Goal: Task Accomplishment & Management: Manage account settings

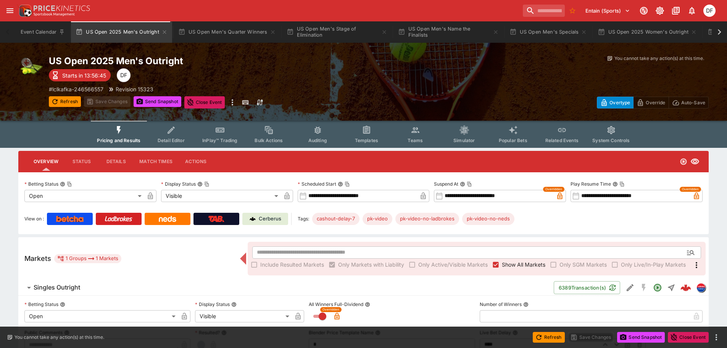
click at [161, 139] on span "Detail Editor" at bounding box center [171, 140] width 27 height 6
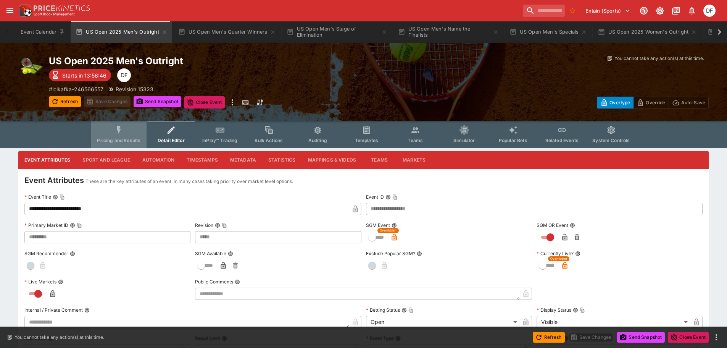
click at [133, 140] on span "Pricing and Results" at bounding box center [119, 140] width 44 height 6
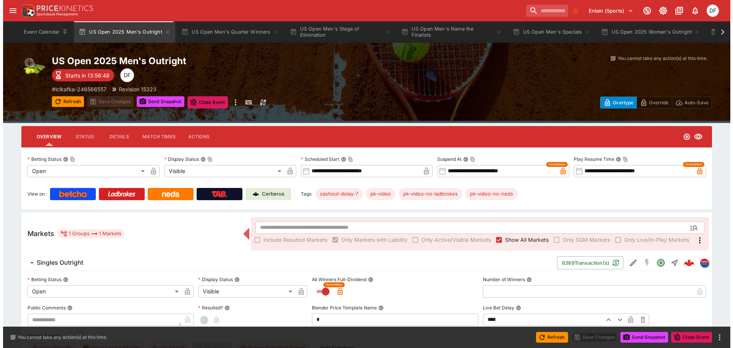
scroll to position [38, 0]
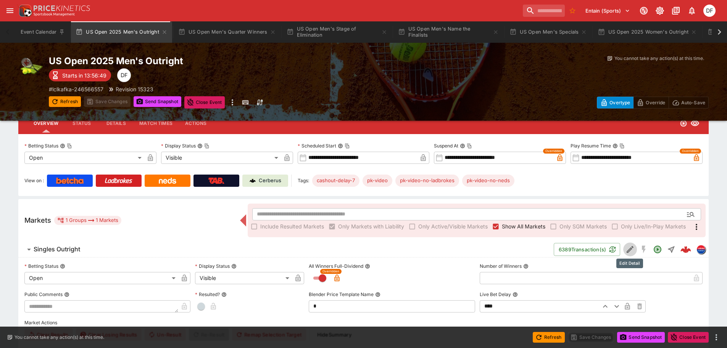
click at [633, 248] on icon "Edit Detail" at bounding box center [630, 249] width 9 height 9
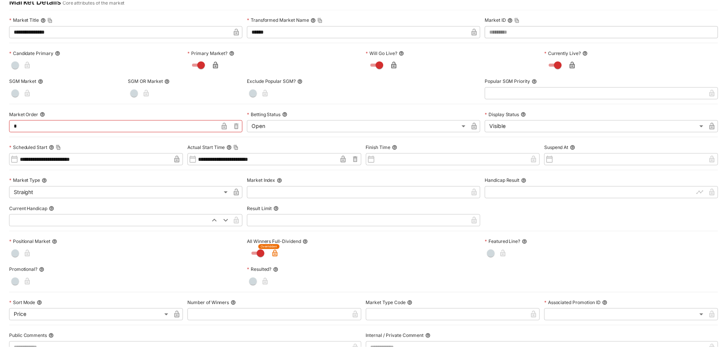
scroll to position [0, 0]
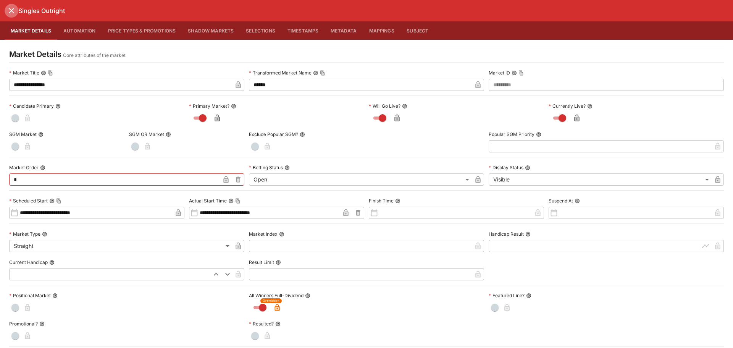
click at [9, 13] on icon "close" at bounding box center [11, 10] width 9 height 9
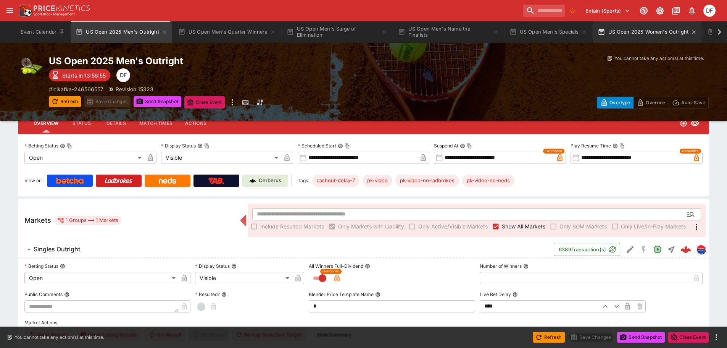
click at [628, 34] on button "US Open 2025 Women's Outright" at bounding box center [647, 31] width 108 height 21
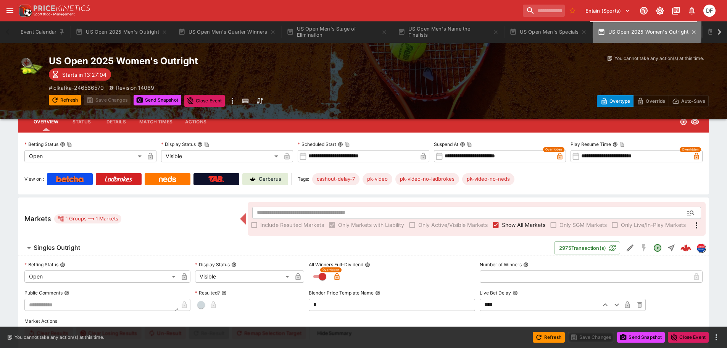
click at [627, 29] on button "US Open 2025 Women's Outright" at bounding box center [647, 31] width 108 height 21
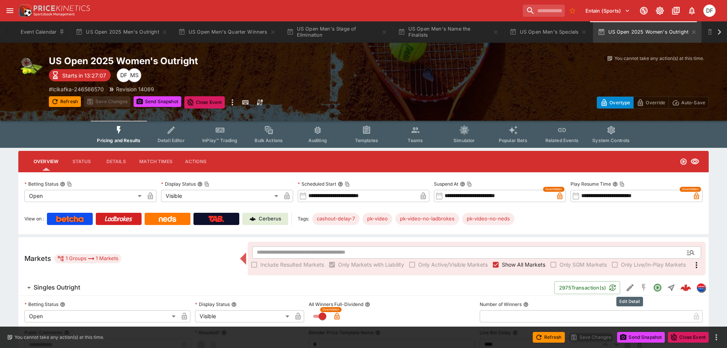
click at [632, 285] on icon "Edit Detail" at bounding box center [630, 287] width 7 height 7
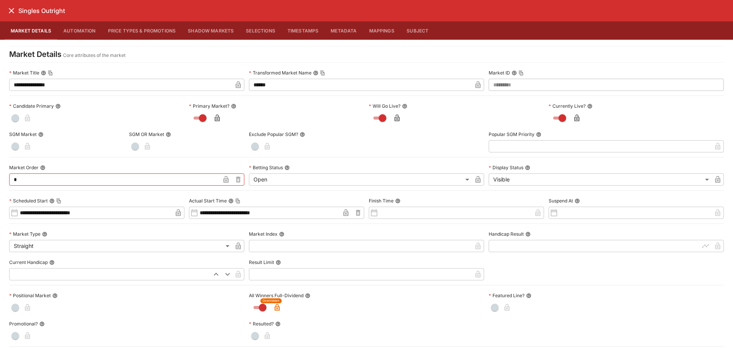
click at [13, 11] on icon "close" at bounding box center [11, 10] width 9 height 9
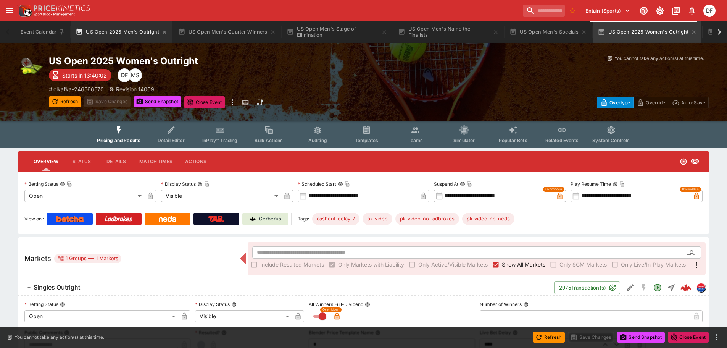
click at [126, 33] on button "US Open 2025 Men's Outright" at bounding box center [121, 31] width 101 height 21
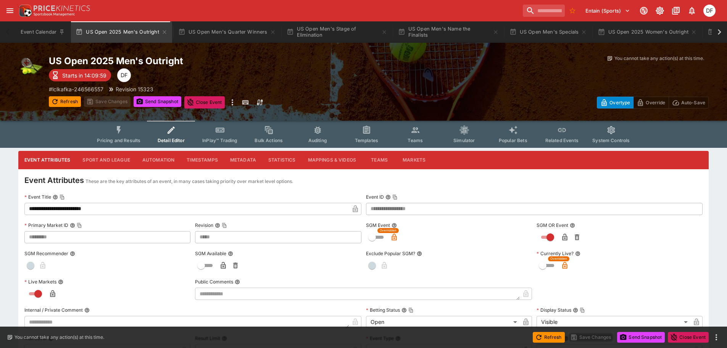
click at [122, 159] on button "Sport and League" at bounding box center [106, 160] width 60 height 18
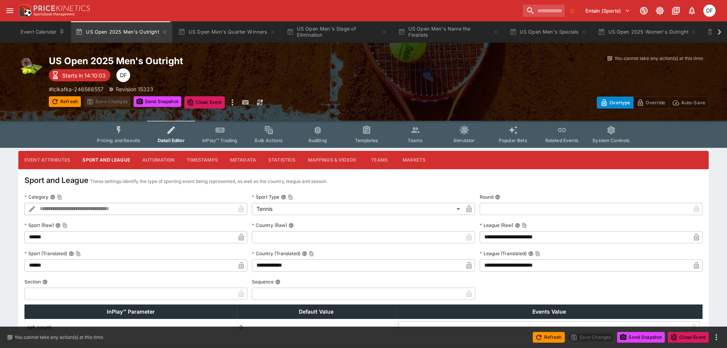
click at [134, 292] on input "text" at bounding box center [129, 294] width 211 height 12
type input "*"
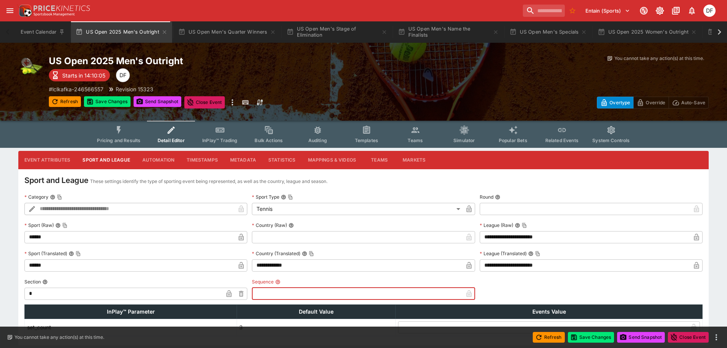
click at [307, 295] on input "text" at bounding box center [357, 294] width 211 height 12
type input "*"
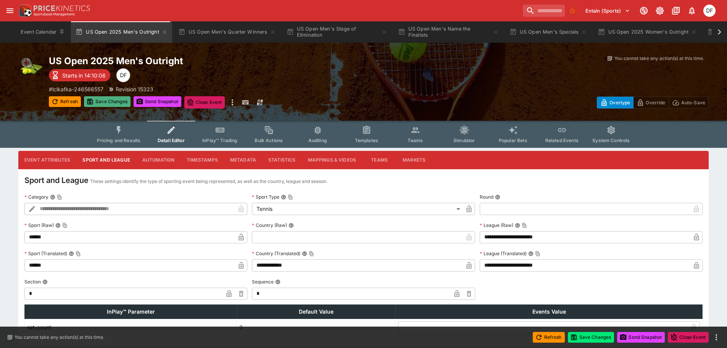
click at [108, 103] on button "Save Changes" at bounding box center [107, 101] width 47 height 11
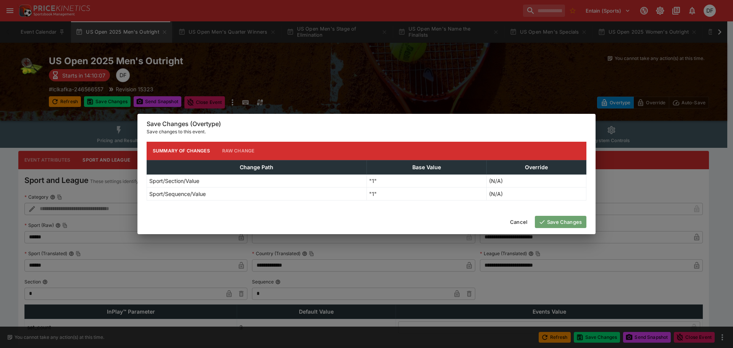
click at [571, 221] on button "Save Changes" at bounding box center [561, 222] width 52 height 12
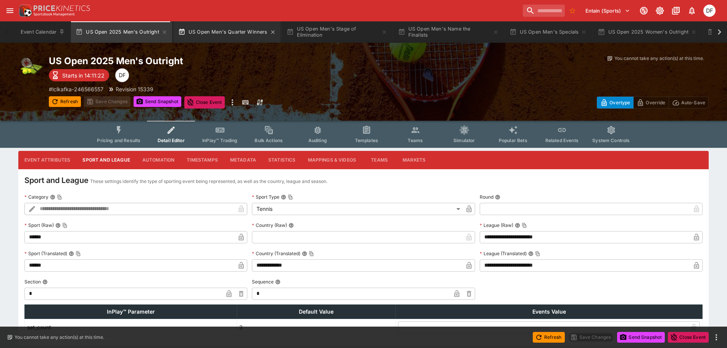
click at [231, 34] on button "US Open Men's Quarter Winners" at bounding box center [227, 31] width 107 height 21
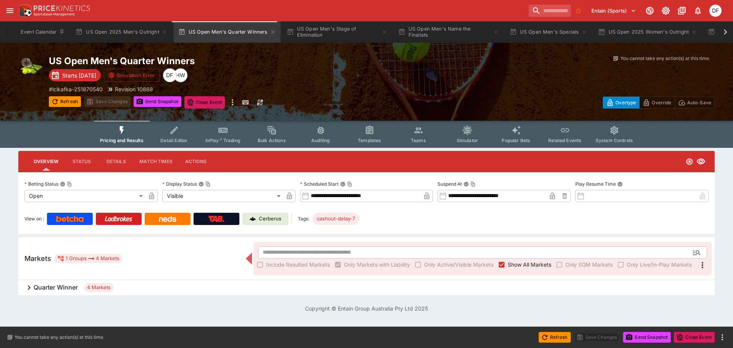
click at [175, 145] on button "Detail Editor" at bounding box center [174, 134] width 49 height 27
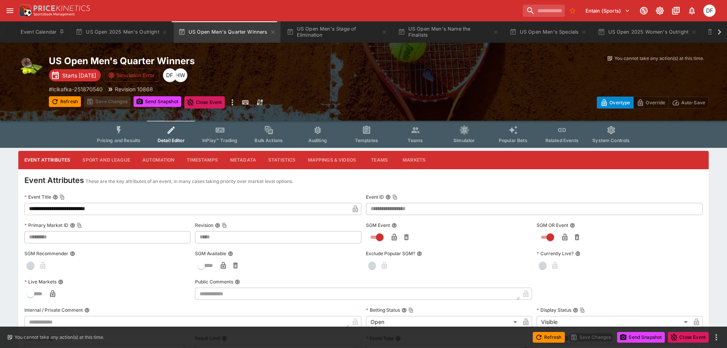
click at [111, 157] on button "Sport and League" at bounding box center [106, 160] width 60 height 18
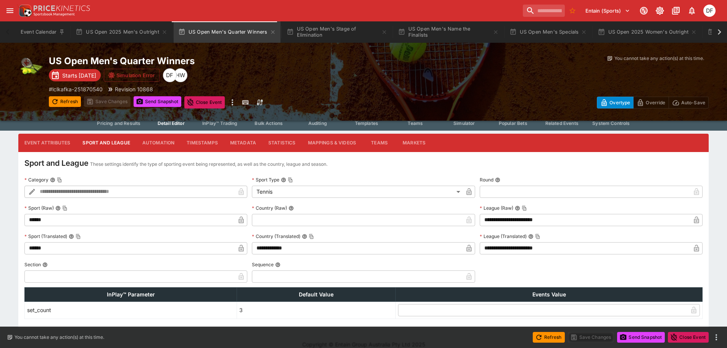
scroll to position [27, 0]
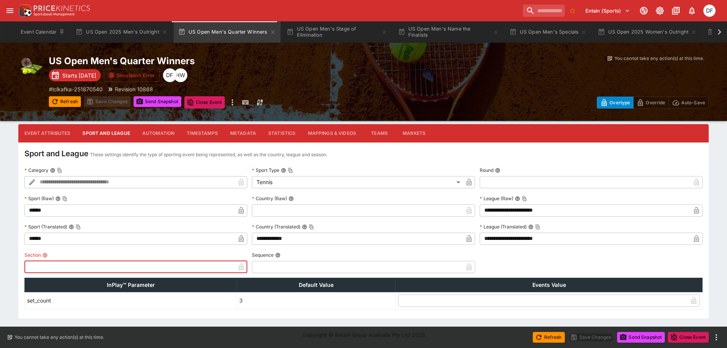
click at [102, 267] on input "text" at bounding box center [129, 267] width 211 height 12
type input "*"
click at [278, 269] on input "text" at bounding box center [357, 267] width 211 height 12
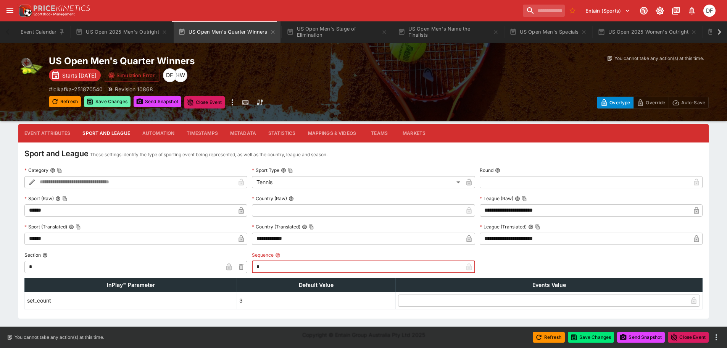
type input "*"
click at [103, 100] on button "Save Changes" at bounding box center [107, 101] width 47 height 11
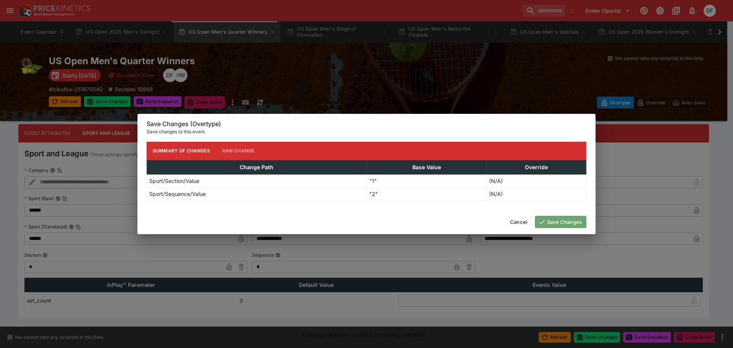
click at [545, 220] on icon "button" at bounding box center [542, 221] width 7 height 7
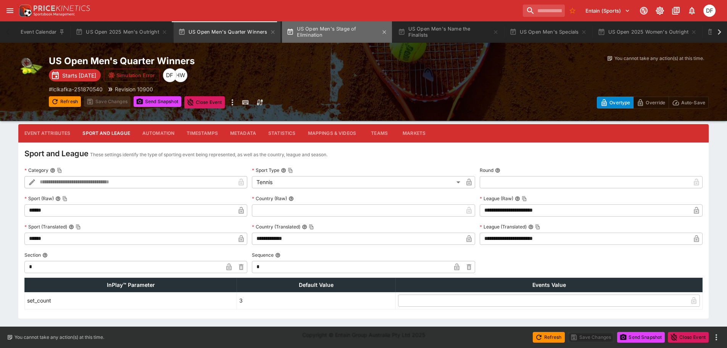
click at [311, 37] on button "US Open Men's Stage of Elimination" at bounding box center [337, 31] width 110 height 21
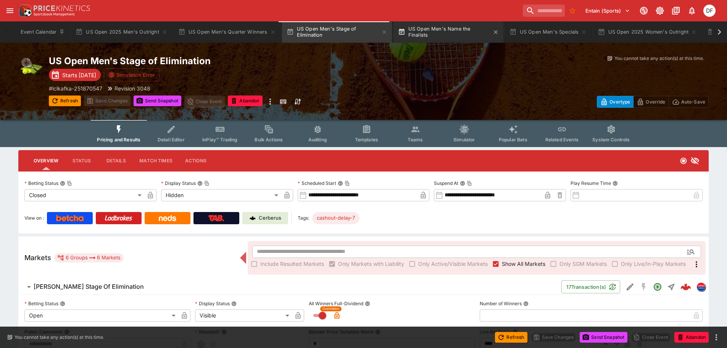
click at [419, 40] on button "US Open Men's Name the Finalists" at bounding box center [449, 31] width 110 height 21
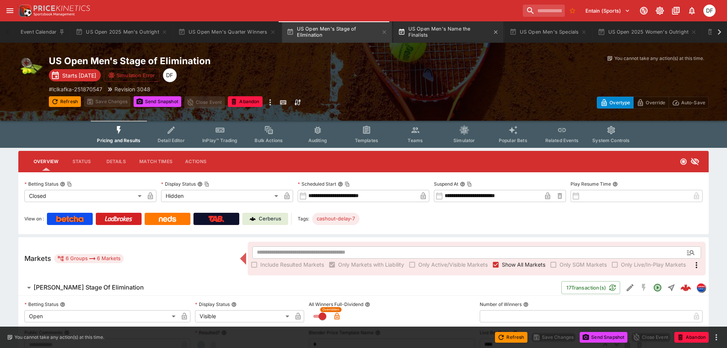
click at [422, 37] on button "US Open Men's Name the Finalists" at bounding box center [449, 31] width 110 height 21
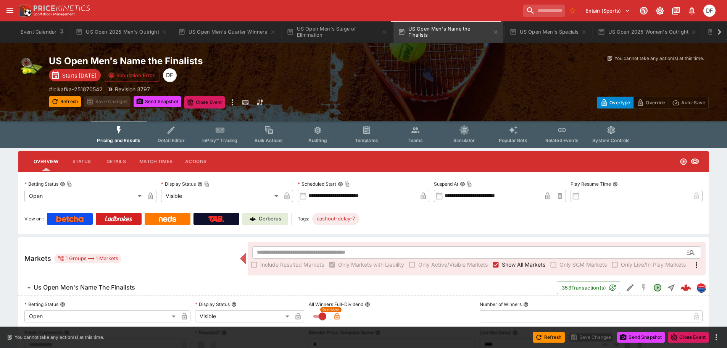
click at [163, 135] on button "Detail Editor" at bounding box center [171, 134] width 49 height 27
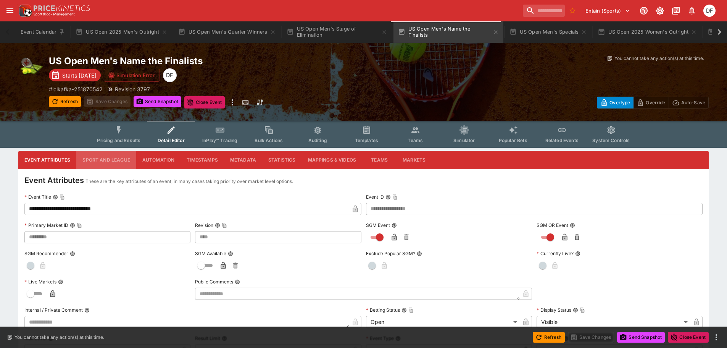
click at [99, 160] on button "Sport and League" at bounding box center [106, 160] width 60 height 18
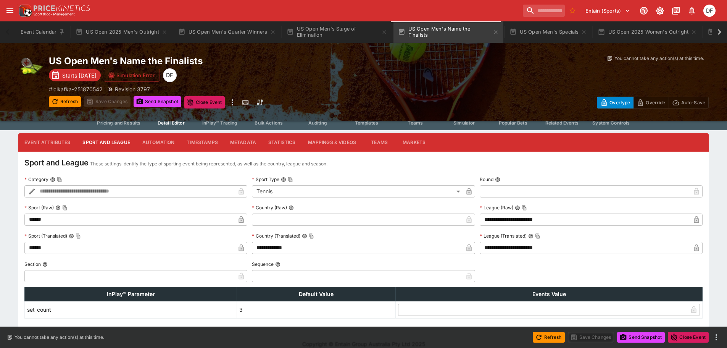
scroll to position [27, 0]
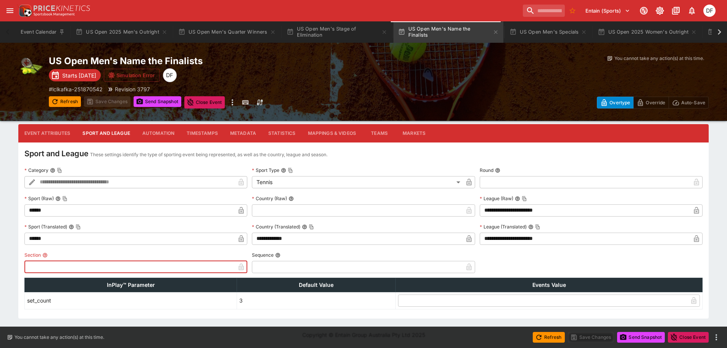
click at [92, 269] on input "text" at bounding box center [129, 267] width 211 height 12
type input "*"
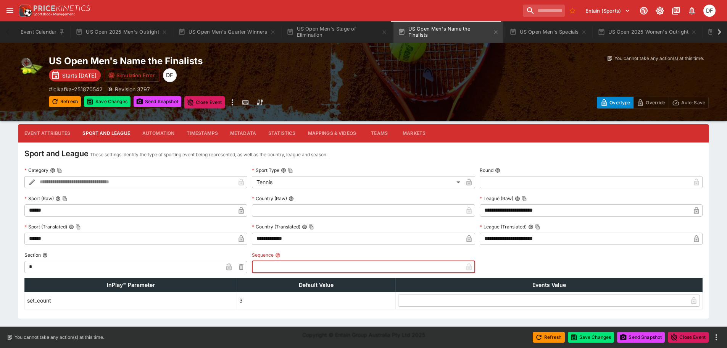
click at [265, 265] on input "text" at bounding box center [357, 267] width 211 height 12
type input "*"
click at [121, 102] on button "Save Changes" at bounding box center [107, 101] width 47 height 11
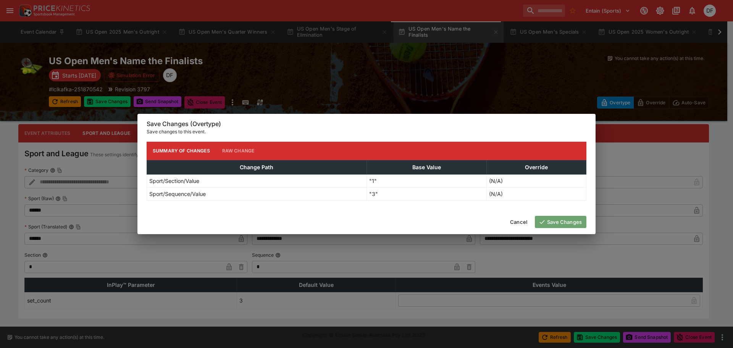
click at [550, 224] on button "Save Changes" at bounding box center [561, 222] width 52 height 12
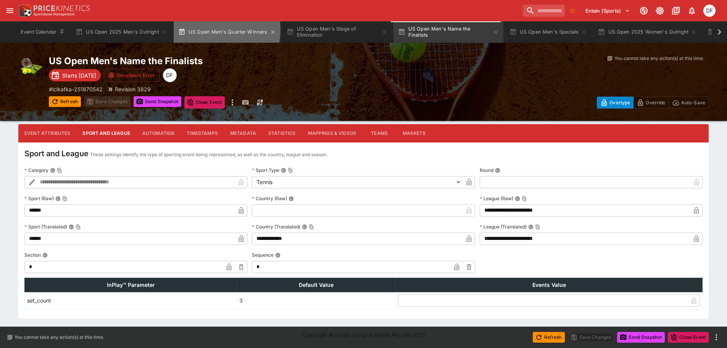
click at [211, 30] on button "US Open Men's Quarter Winners" at bounding box center [227, 31] width 107 height 21
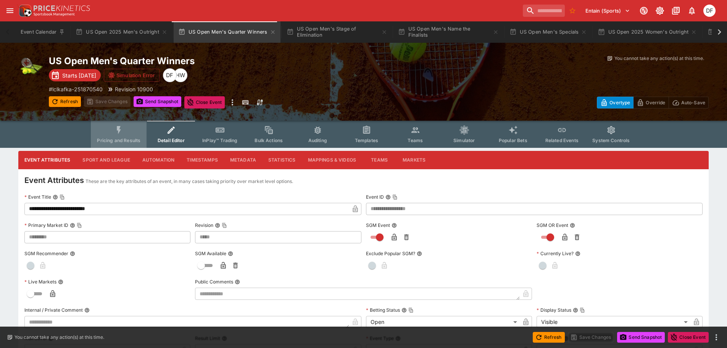
click at [107, 143] on button "Pricing and Results" at bounding box center [119, 134] width 56 height 27
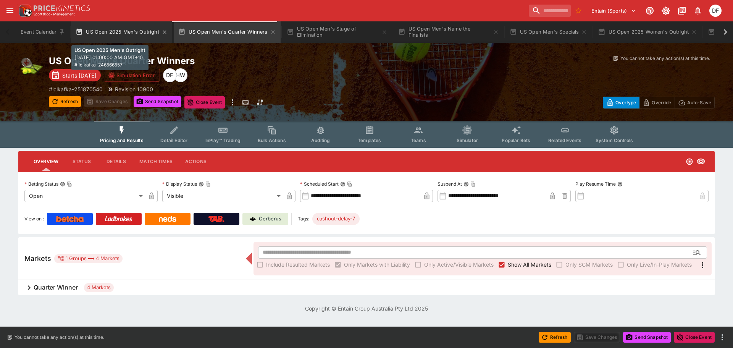
click at [116, 32] on button "US Open 2025 Men's Outright" at bounding box center [121, 31] width 101 height 21
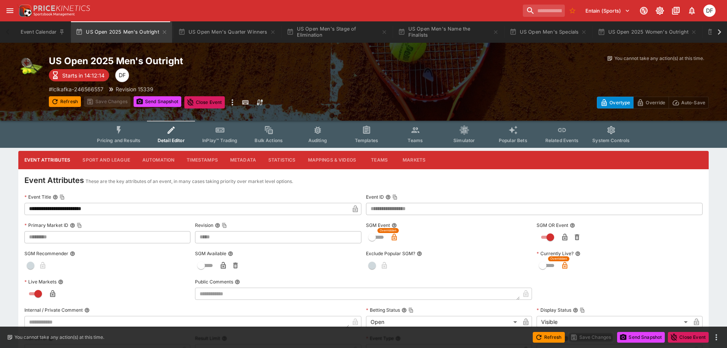
click at [114, 135] on button "Pricing and Results" at bounding box center [119, 134] width 56 height 27
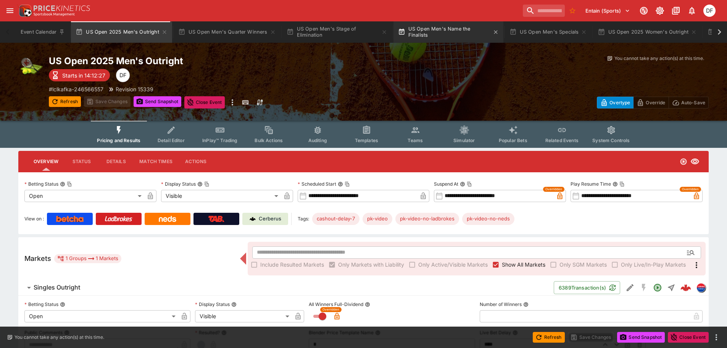
click at [459, 32] on button "US Open Men's Name the Finalists" at bounding box center [449, 31] width 110 height 21
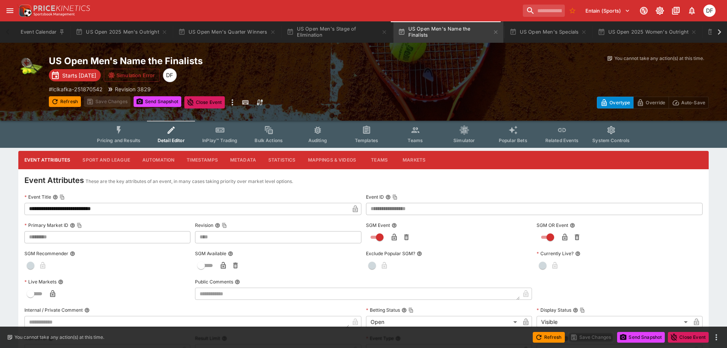
click at [115, 138] on span "Pricing and Results" at bounding box center [119, 140] width 44 height 6
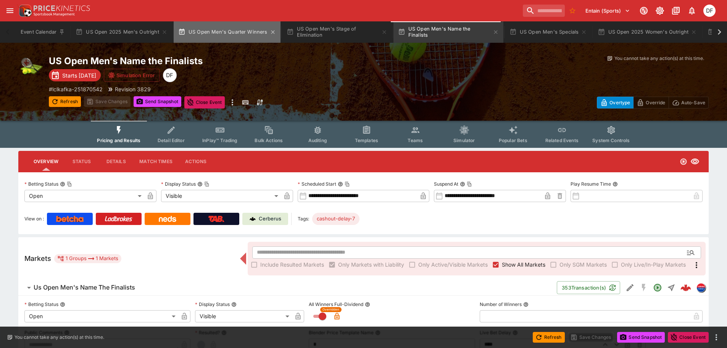
click at [241, 25] on button "US Open Men's Quarter Winners" at bounding box center [227, 31] width 107 height 21
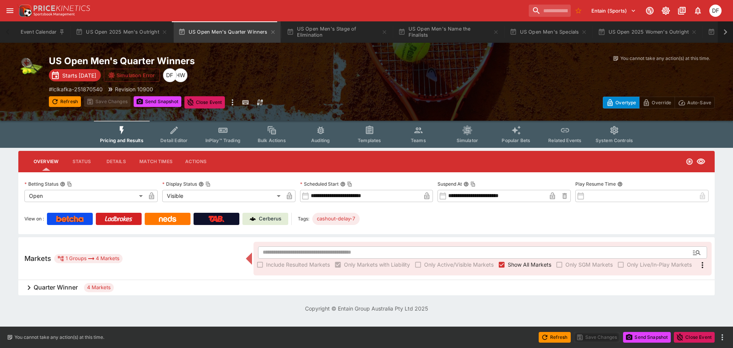
click at [723, 33] on icon at bounding box center [725, 32] width 11 height 11
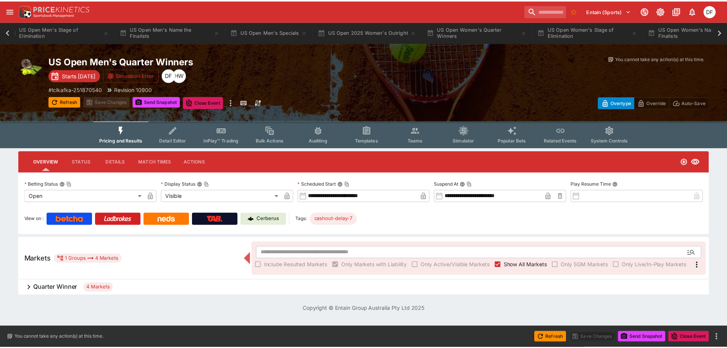
scroll to position [0, 582]
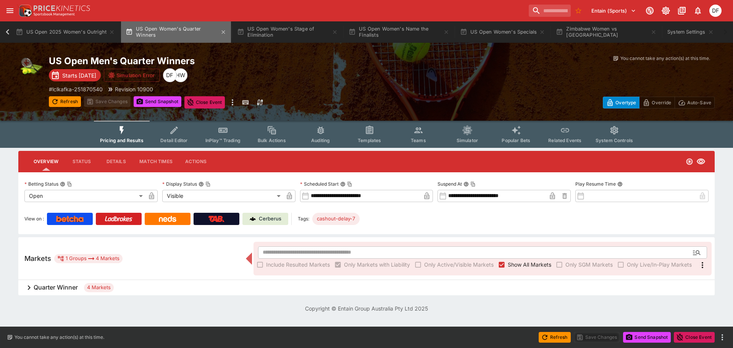
click at [183, 29] on button "US Open Women's Quarter Winners" at bounding box center [176, 31] width 110 height 21
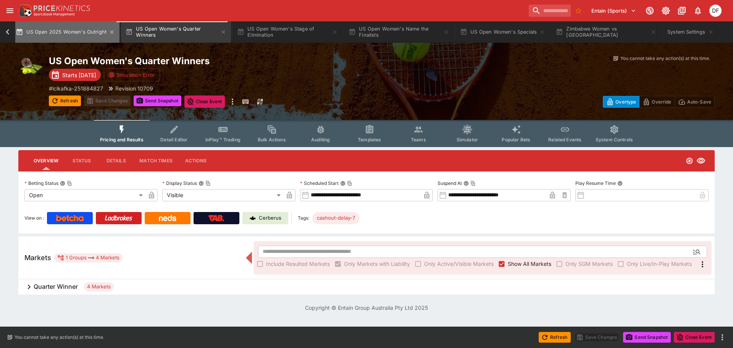
click at [88, 30] on button "US Open 2025 Women's Outright" at bounding box center [65, 31] width 108 height 21
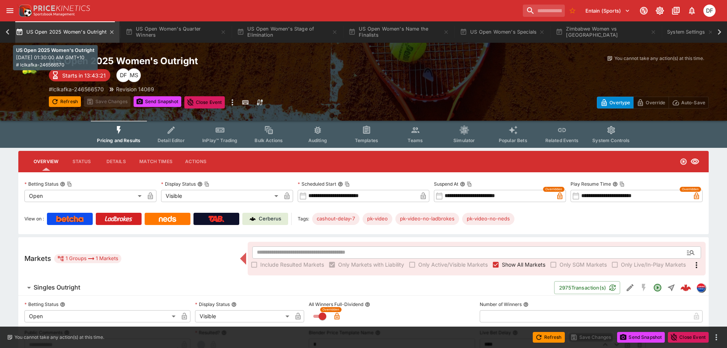
scroll to position [0, 575]
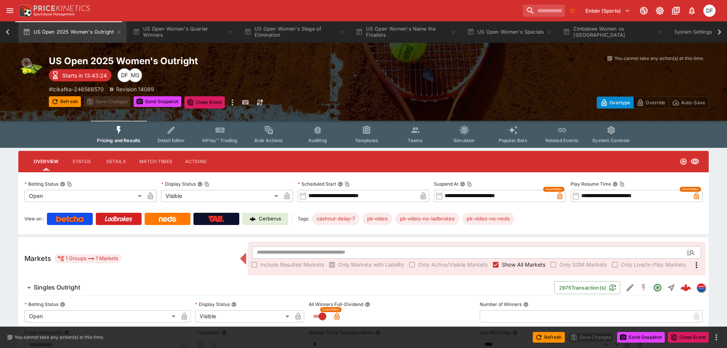
click at [179, 141] on span "Detail Editor" at bounding box center [171, 140] width 27 height 6
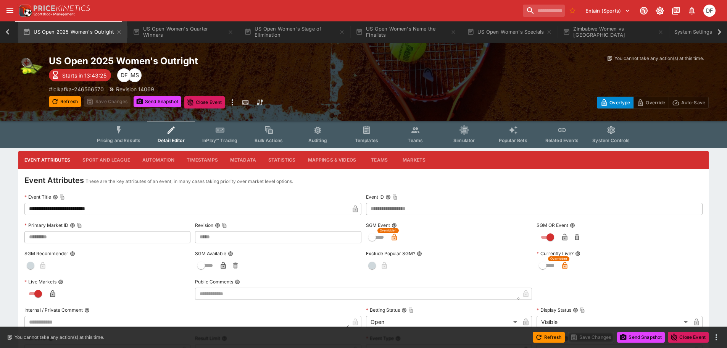
click at [111, 162] on button "Sport and League" at bounding box center [106, 160] width 60 height 18
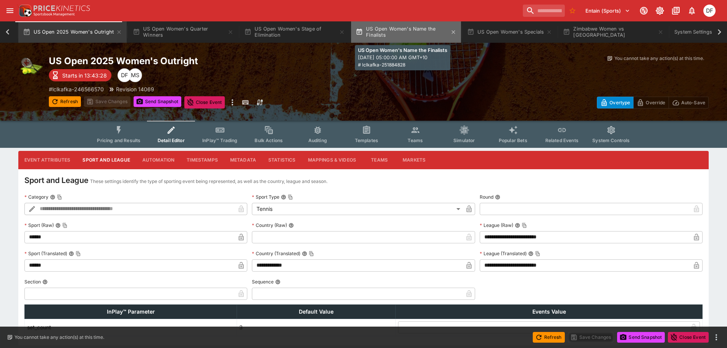
click at [415, 31] on button "US Open Women's Name the Finalists" at bounding box center [406, 31] width 110 height 21
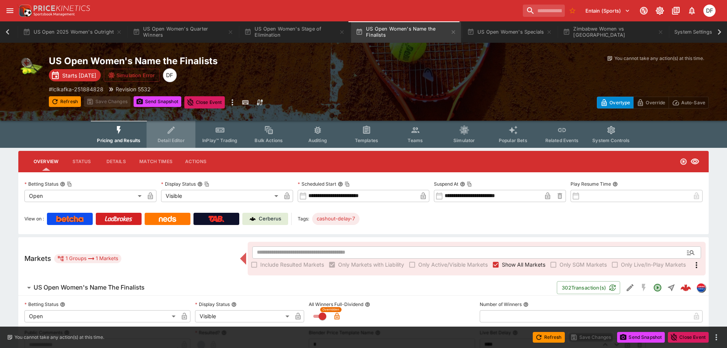
click at [170, 139] on span "Detail Editor" at bounding box center [171, 140] width 27 height 6
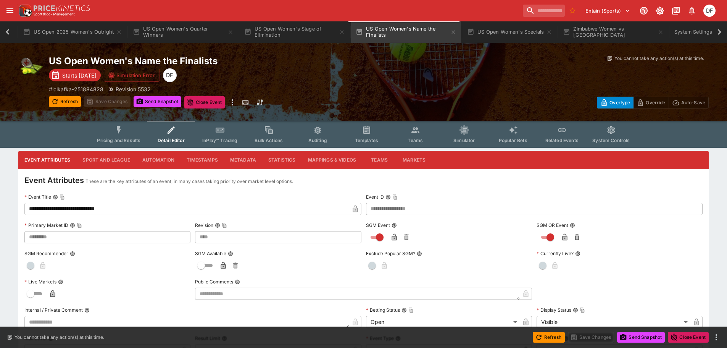
click at [114, 161] on button "Sport and League" at bounding box center [106, 160] width 60 height 18
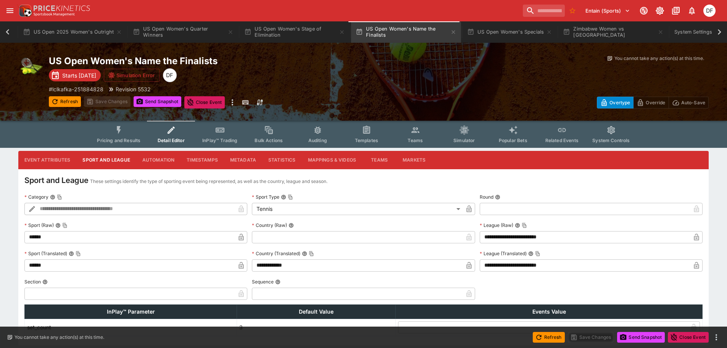
click at [11, 28] on icon at bounding box center [7, 32] width 11 height 11
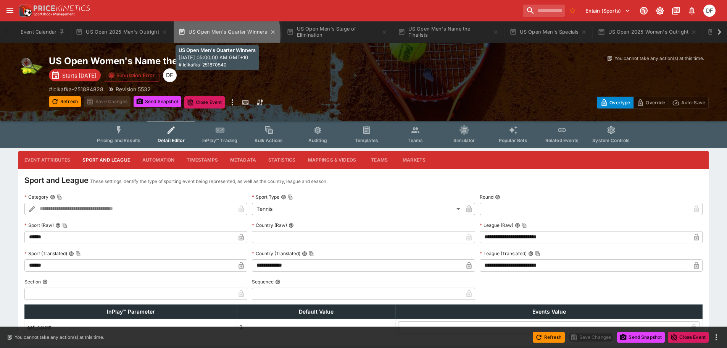
click at [208, 35] on button "US Open Men's Quarter Winners" at bounding box center [227, 31] width 107 height 21
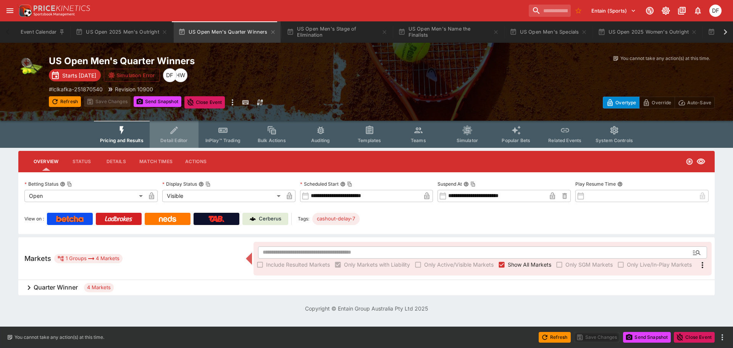
click at [173, 136] on button "Detail Editor" at bounding box center [174, 134] width 49 height 27
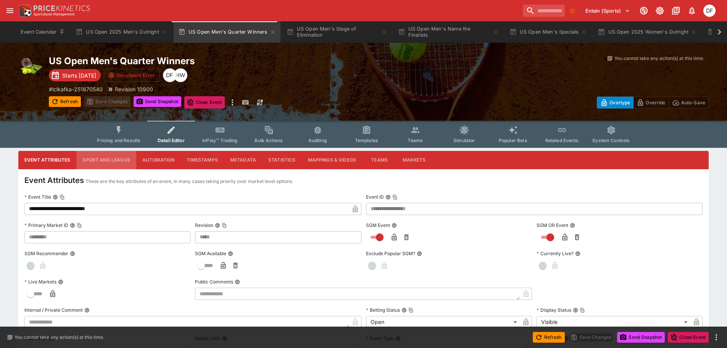
click at [109, 164] on button "Sport and League" at bounding box center [106, 160] width 60 height 18
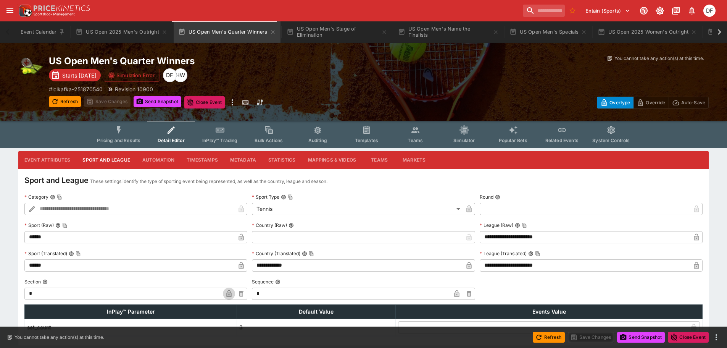
click at [229, 293] on icon "button" at bounding box center [229, 294] width 4 height 3
click at [456, 294] on icon "button" at bounding box center [457, 294] width 4 height 3
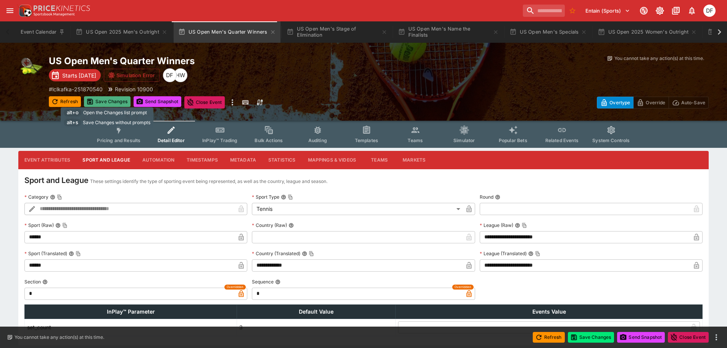
click at [124, 99] on button "Save Changes" at bounding box center [107, 101] width 47 height 11
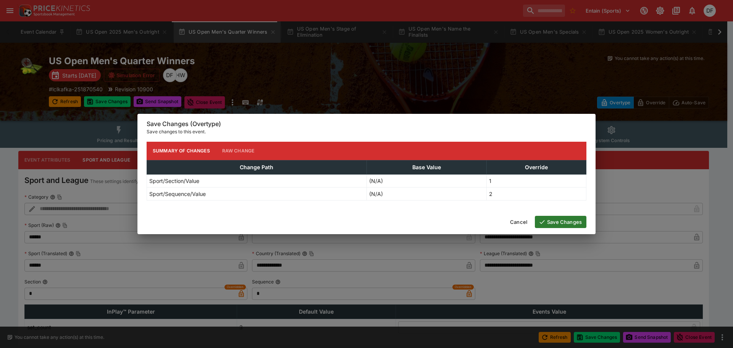
click at [553, 222] on button "Save Changes" at bounding box center [561, 222] width 52 height 12
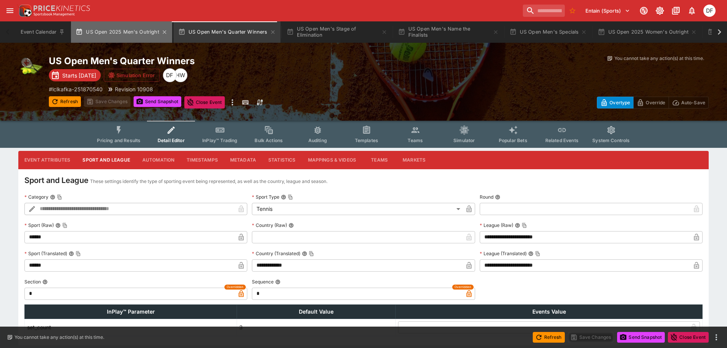
click at [127, 26] on button "US Open 2025 Men's Outright" at bounding box center [121, 31] width 101 height 21
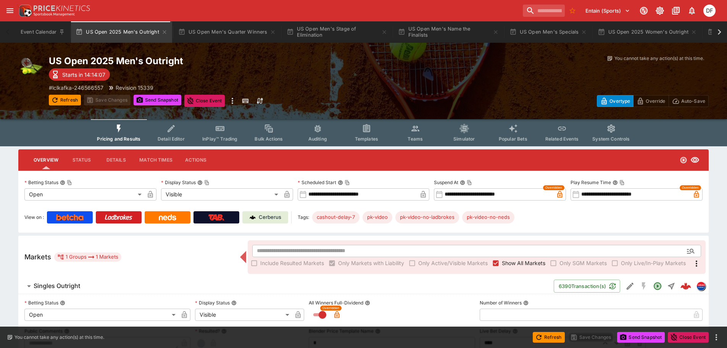
click at [131, 137] on button "Pricing and Results" at bounding box center [119, 132] width 56 height 27
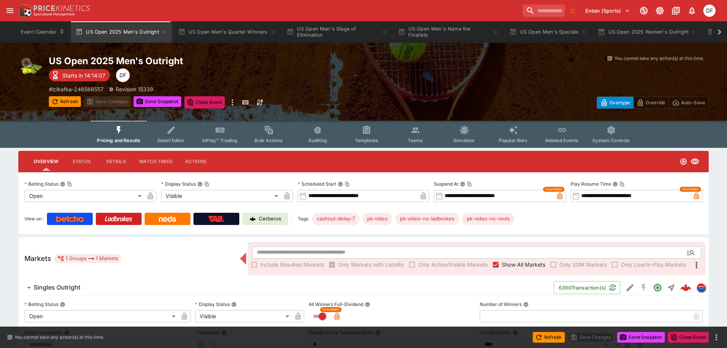
click at [172, 138] on span "Detail Editor" at bounding box center [171, 140] width 27 height 6
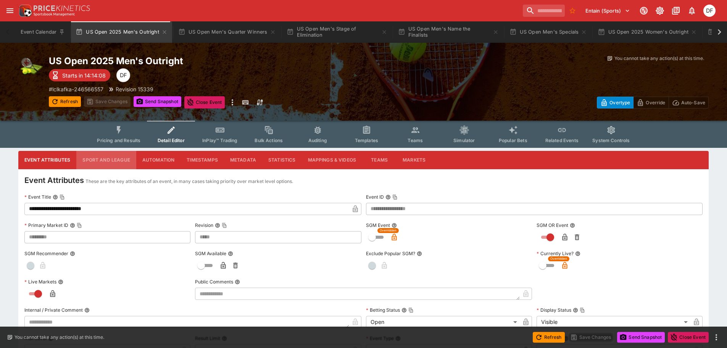
click at [117, 155] on button "Sport and League" at bounding box center [106, 160] width 60 height 18
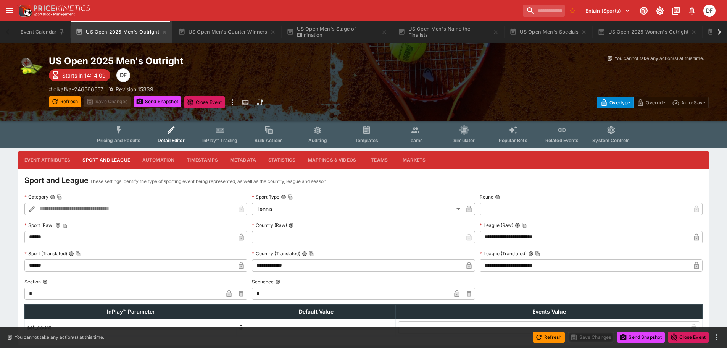
scroll to position [27, 0]
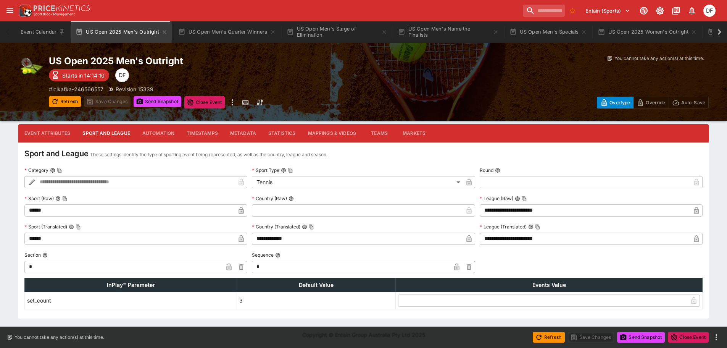
click at [226, 266] on icon "button" at bounding box center [229, 267] width 8 height 8
click at [456, 266] on icon "button" at bounding box center [456, 266] width 5 height 7
click at [112, 99] on button "Save Changes" at bounding box center [107, 101] width 47 height 11
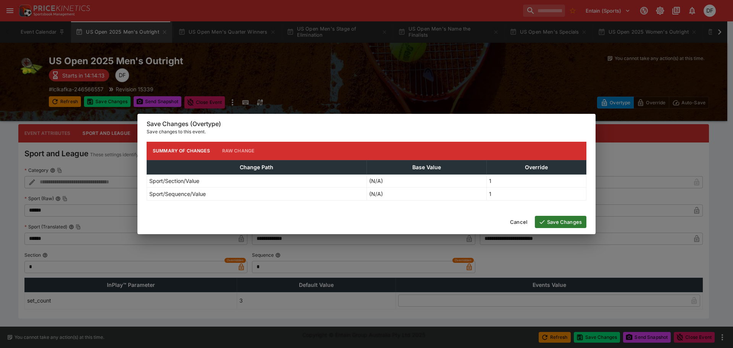
click at [553, 222] on button "Save Changes" at bounding box center [561, 222] width 52 height 12
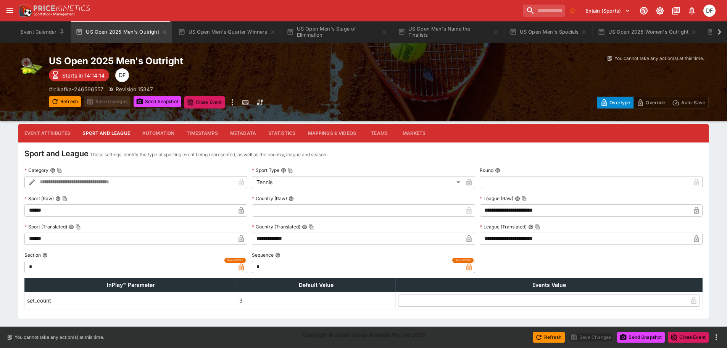
click at [52, 131] on button "Event Attributes" at bounding box center [47, 133] width 58 height 18
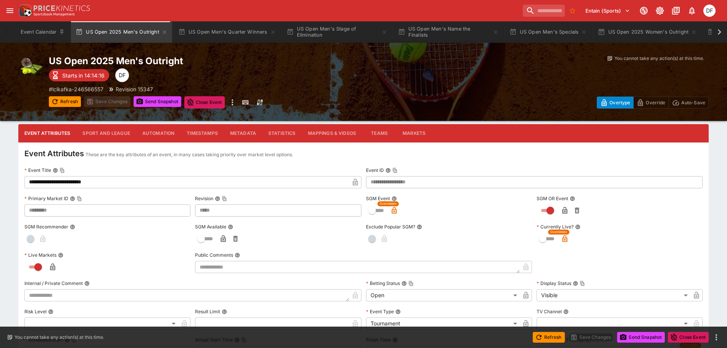
click at [98, 132] on button "Sport and League" at bounding box center [106, 133] width 60 height 18
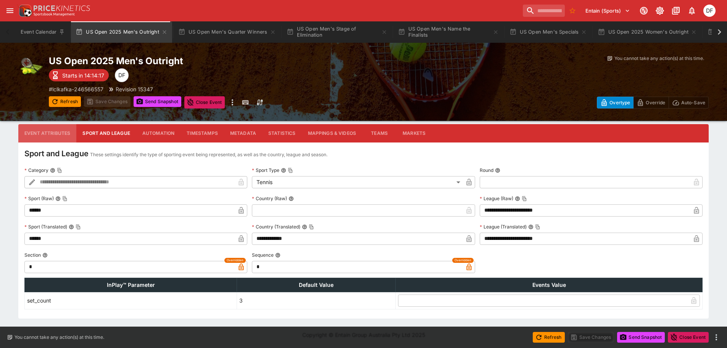
click at [55, 124] on button "Event Attributes" at bounding box center [47, 133] width 58 height 18
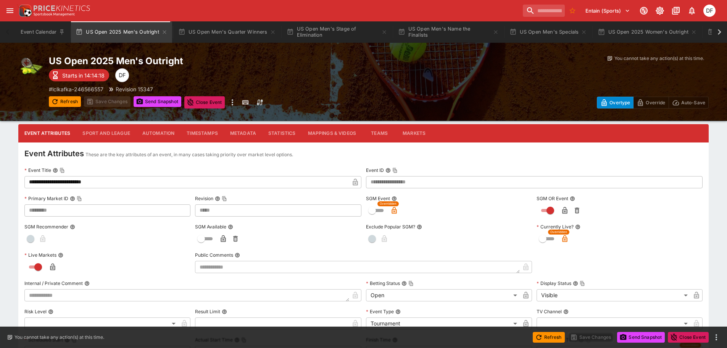
scroll to position [0, 0]
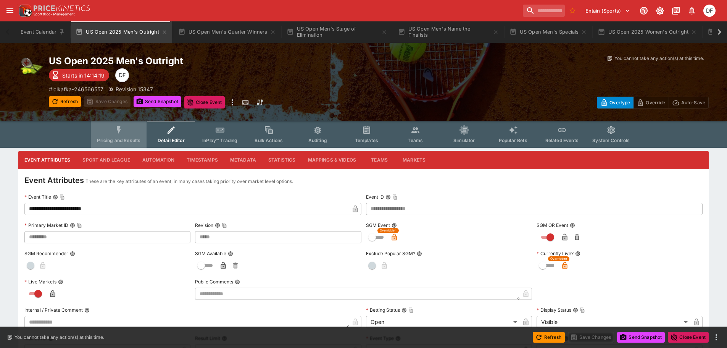
click at [138, 142] on span "Pricing and Results" at bounding box center [119, 140] width 44 height 6
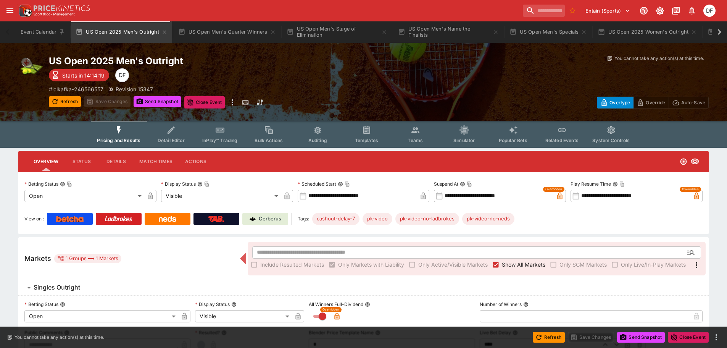
click at [134, 138] on span "Pricing and Results" at bounding box center [119, 140] width 44 height 6
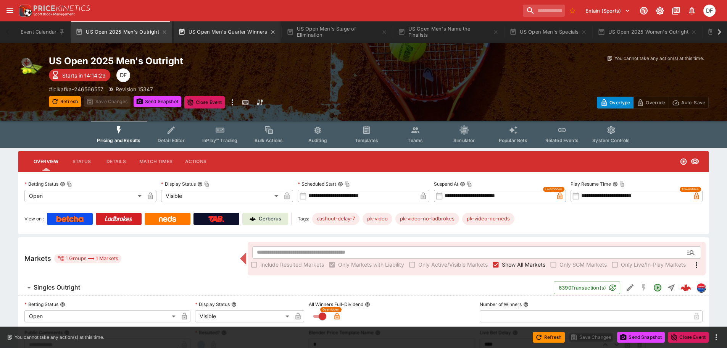
click at [241, 32] on button "US Open Men's Quarter Winners" at bounding box center [227, 31] width 107 height 21
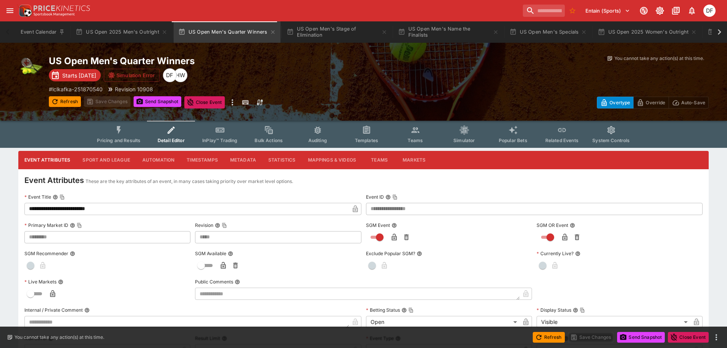
click at [136, 134] on button "Pricing and Results" at bounding box center [119, 134] width 56 height 27
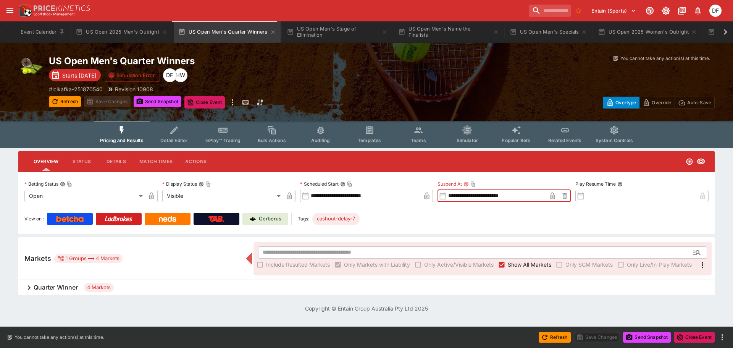
drag, startPoint x: 525, startPoint y: 196, endPoint x: 441, endPoint y: 192, distance: 84.5
click at [441, 192] on div "**********" at bounding box center [504, 196] width 133 height 12
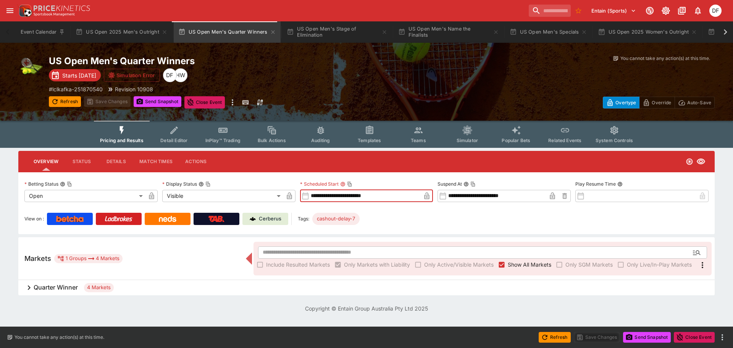
drag, startPoint x: 394, startPoint y: 197, endPoint x: 296, endPoint y: 197, distance: 98.5
click at [296, 197] on div "**********" at bounding box center [366, 201] width 684 height 47
paste input "text"
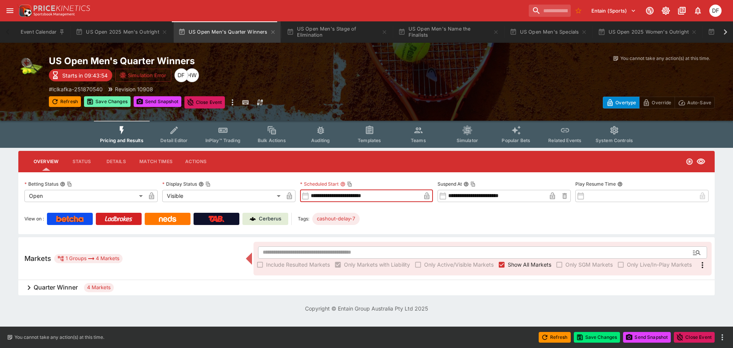
type input "**********"
click at [110, 100] on button "Save Changes" at bounding box center [107, 101] width 47 height 11
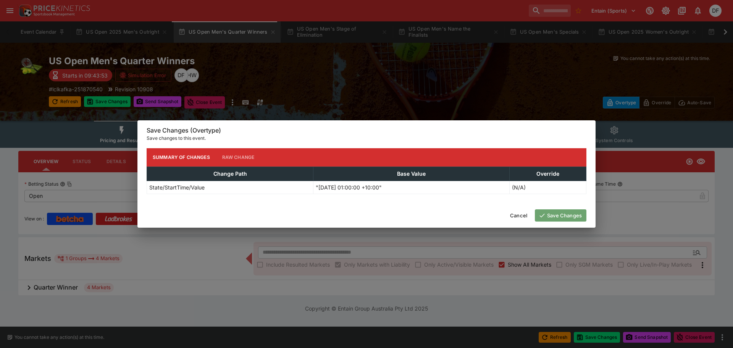
click at [557, 214] on button "Save Changes" at bounding box center [561, 215] width 52 height 12
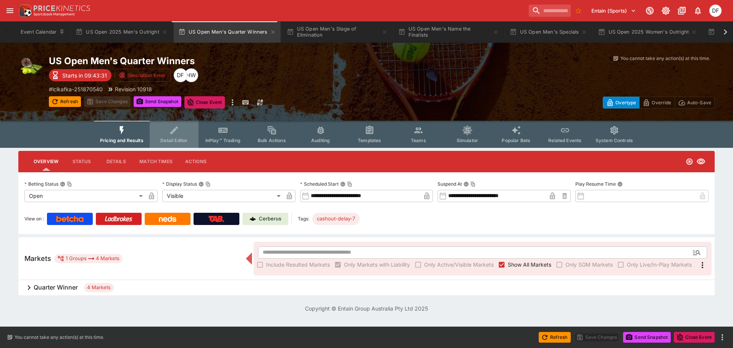
click at [169, 138] on span "Detail Editor" at bounding box center [173, 140] width 27 height 6
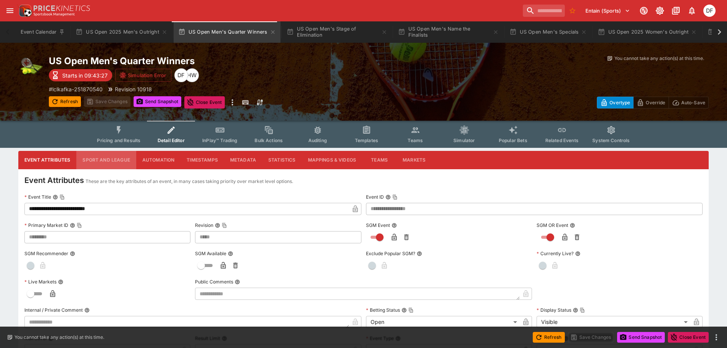
click at [111, 160] on button "Sport and League" at bounding box center [106, 160] width 60 height 18
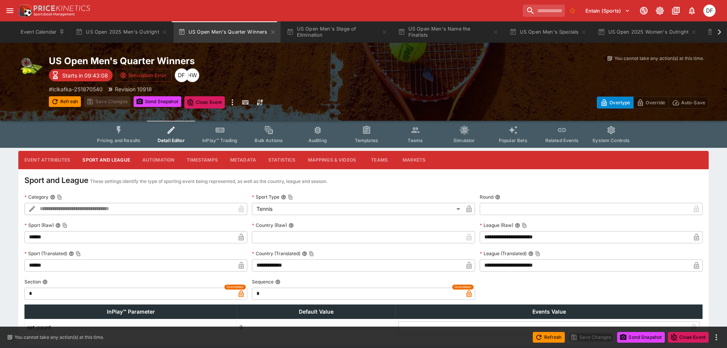
click at [140, 139] on span "Pricing and Results" at bounding box center [119, 140] width 44 height 6
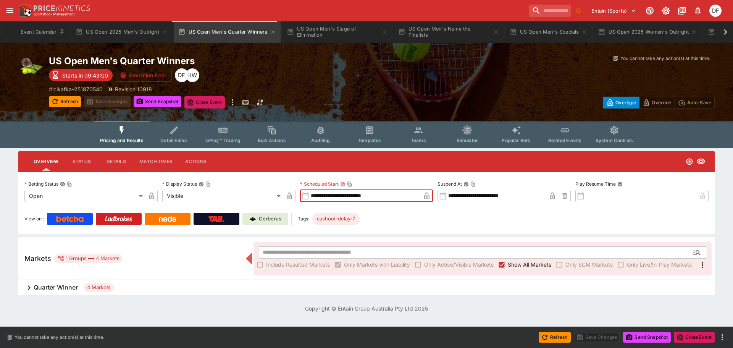
click at [365, 193] on input "**********" at bounding box center [365, 196] width 112 height 12
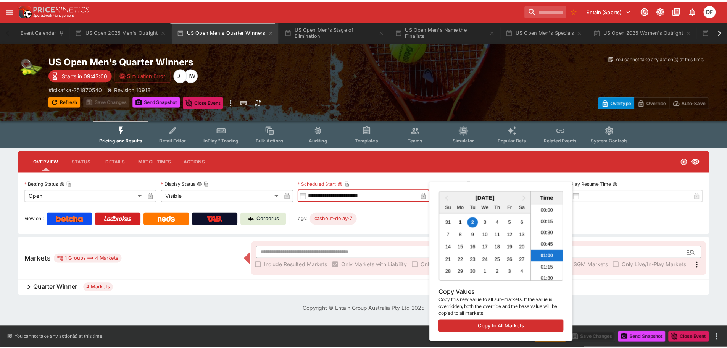
scroll to position [13, 0]
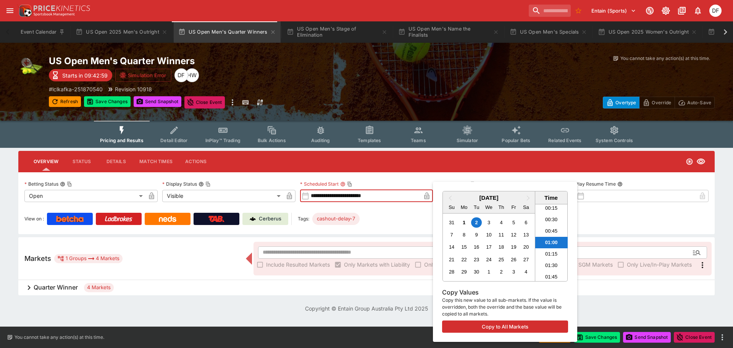
type input "**********"
click at [121, 105] on div at bounding box center [366, 174] width 733 height 348
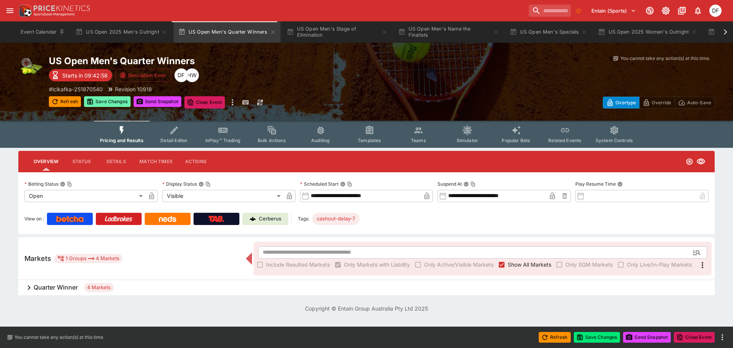
click at [121, 103] on button "Save Changes" at bounding box center [107, 101] width 47 height 11
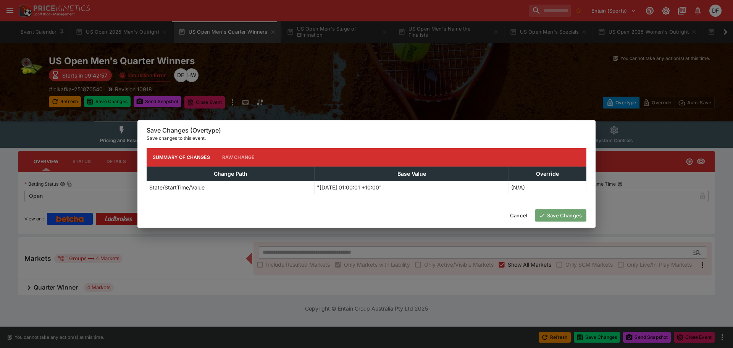
click at [577, 212] on button "Save Changes" at bounding box center [561, 215] width 52 height 12
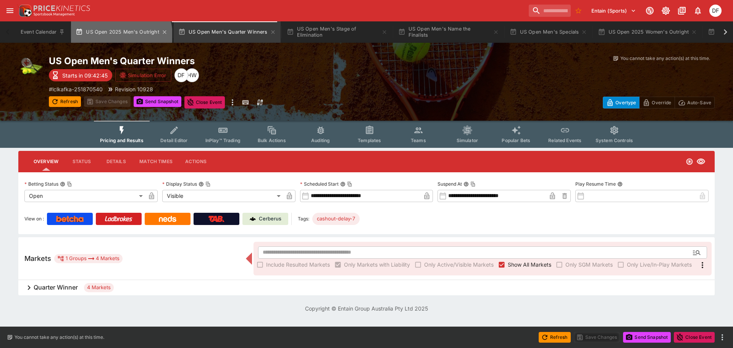
click at [120, 35] on button "US Open 2025 Men's Outright" at bounding box center [121, 31] width 101 height 21
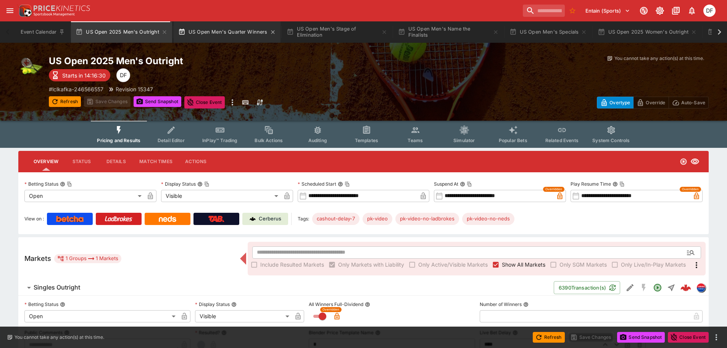
click at [226, 36] on button "US Open Men's Quarter Winners" at bounding box center [227, 31] width 107 height 21
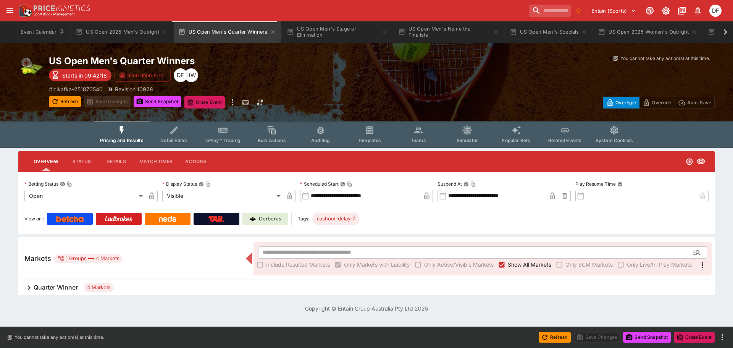
click at [73, 283] on div "Quarter Winner 4 Markets" at bounding box center [366, 287] width 697 height 15
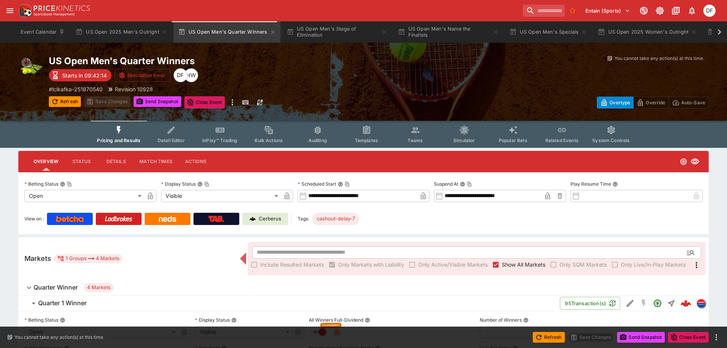
click at [166, 137] on button "Detail Editor" at bounding box center [171, 134] width 49 height 27
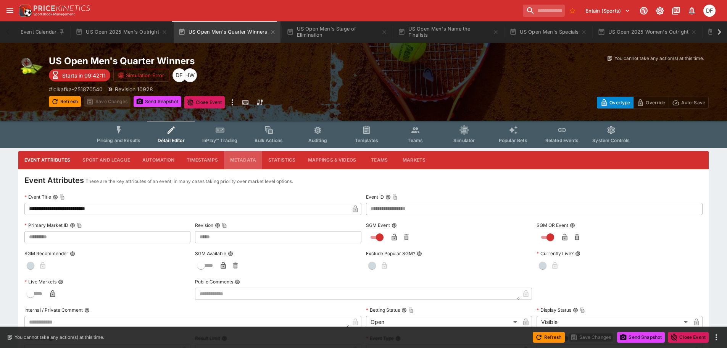
click at [226, 160] on button "Metadata" at bounding box center [243, 160] width 38 height 18
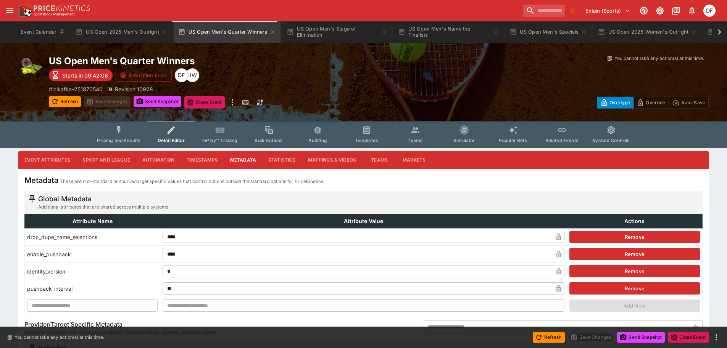
click at [128, 135] on button "Pricing and Results" at bounding box center [119, 134] width 56 height 27
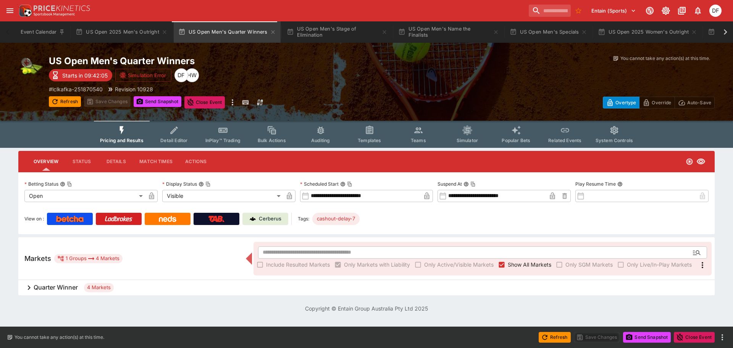
click at [70, 285] on h6 "Quarter Winner" at bounding box center [56, 287] width 44 height 8
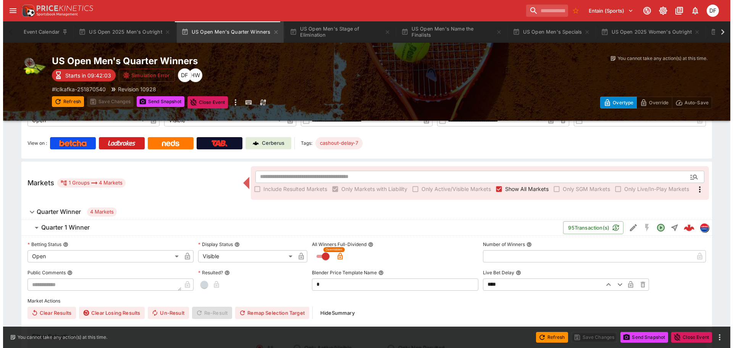
scroll to position [76, 0]
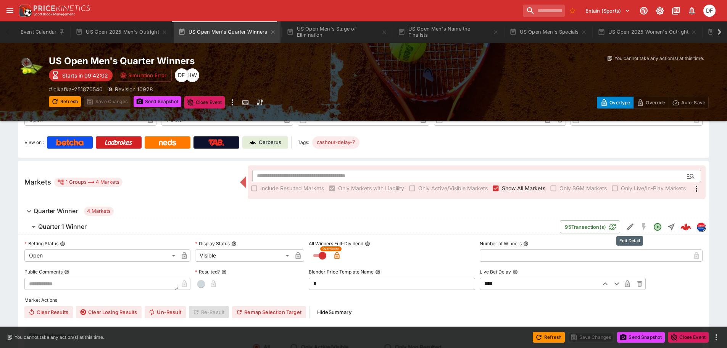
click at [626, 223] on icon "Edit Detail" at bounding box center [630, 226] width 9 height 9
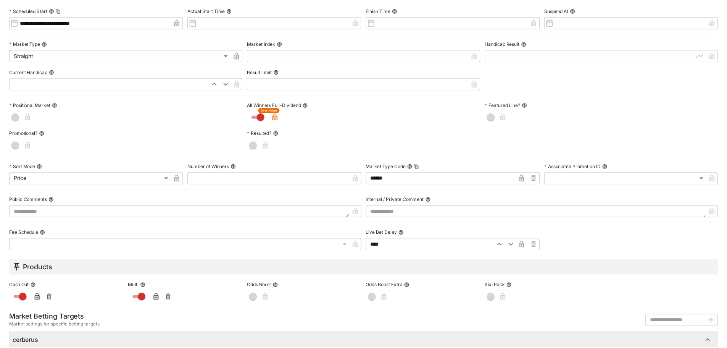
scroll to position [0, 0]
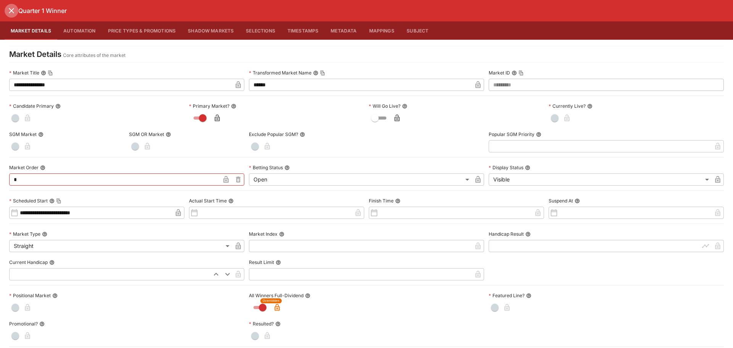
click at [12, 11] on icon "close" at bounding box center [11, 10] width 9 height 9
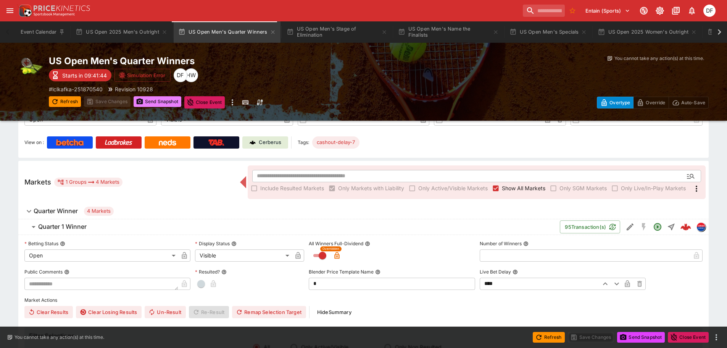
click at [157, 100] on button "Send Snapshot" at bounding box center [158, 101] width 48 height 11
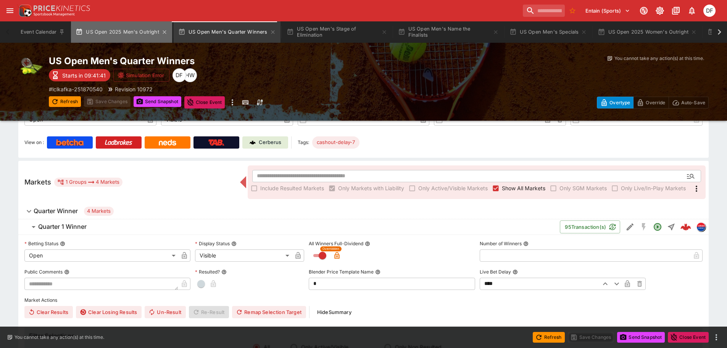
click at [142, 35] on button "US Open 2025 Men's Outright" at bounding box center [121, 31] width 101 height 21
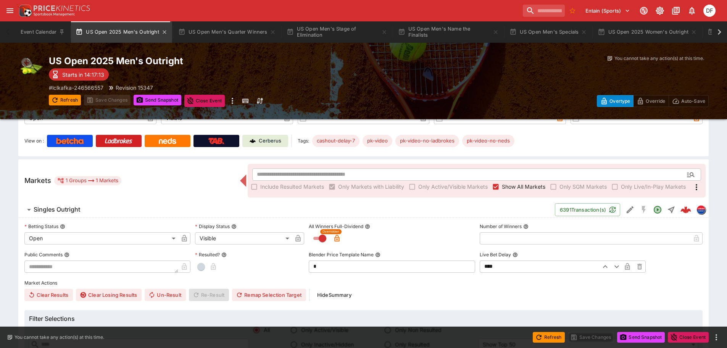
click at [141, 35] on button "US Open 2025 Men's Outright" at bounding box center [121, 31] width 101 height 21
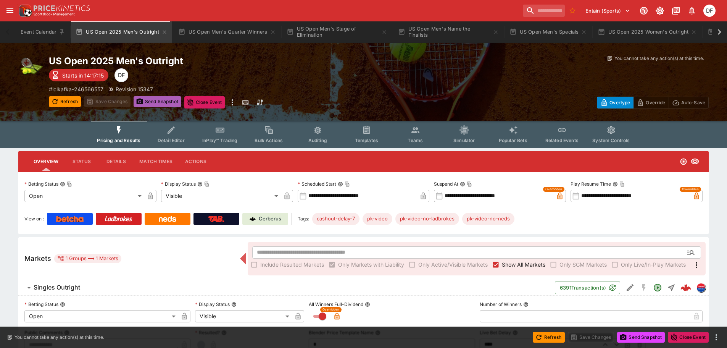
click at [165, 102] on button "Send Snapshot" at bounding box center [158, 101] width 48 height 11
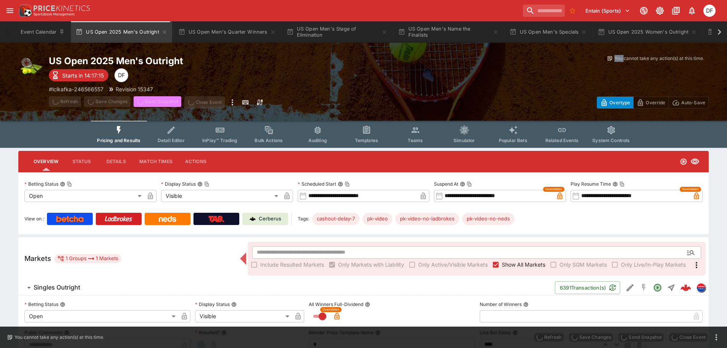
click at [165, 102] on span "Send Snapshot" at bounding box center [158, 102] width 48 height 12
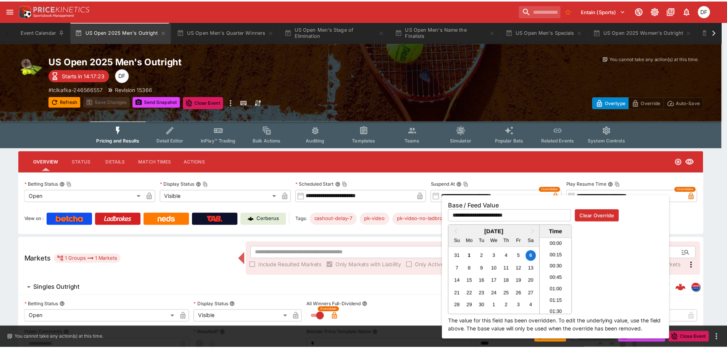
scroll to position [151, 0]
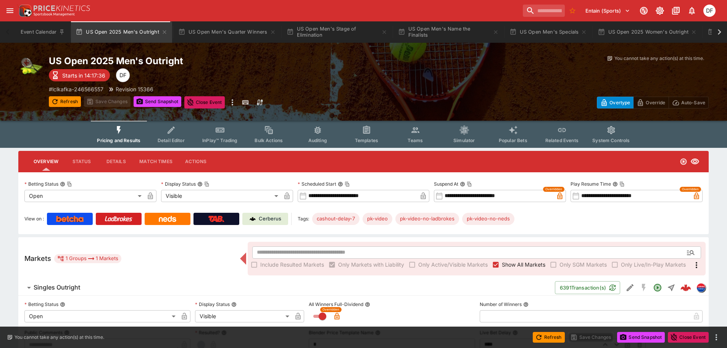
click at [188, 140] on button "Detail Editor" at bounding box center [171, 134] width 49 height 27
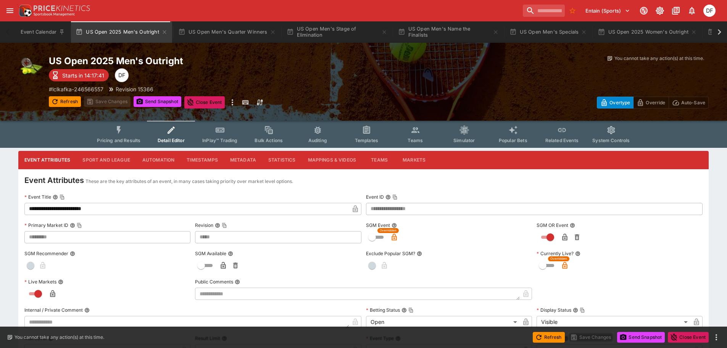
click at [124, 162] on button "Sport and League" at bounding box center [106, 160] width 60 height 18
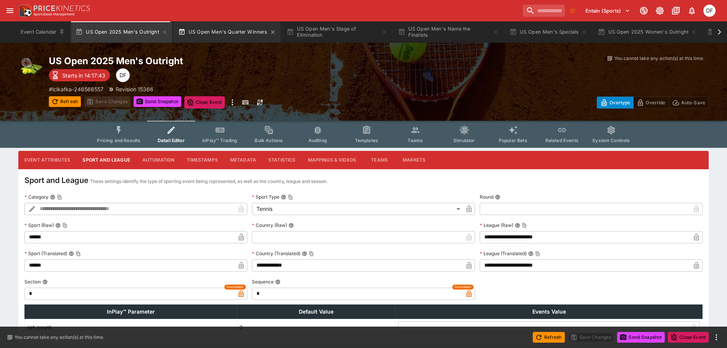
click at [214, 35] on button "US Open Men's Quarter Winners" at bounding box center [227, 31] width 107 height 21
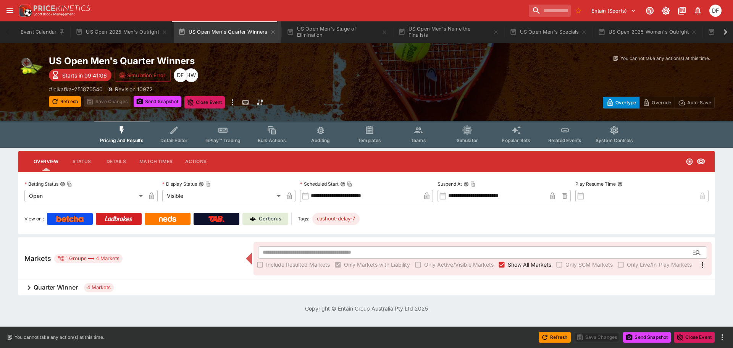
click at [196, 134] on button "Detail Editor" at bounding box center [174, 134] width 49 height 27
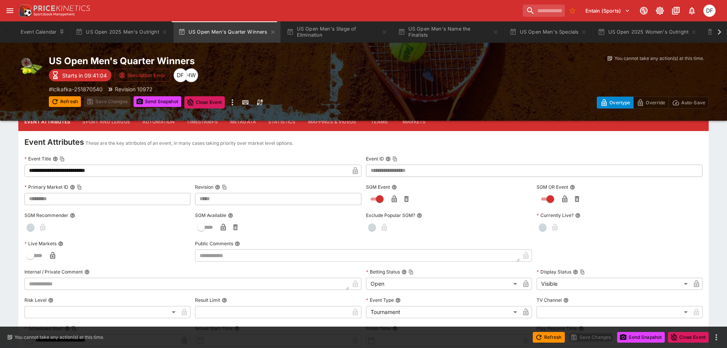
click at [109, 123] on button "Sport and League" at bounding box center [106, 122] width 60 height 18
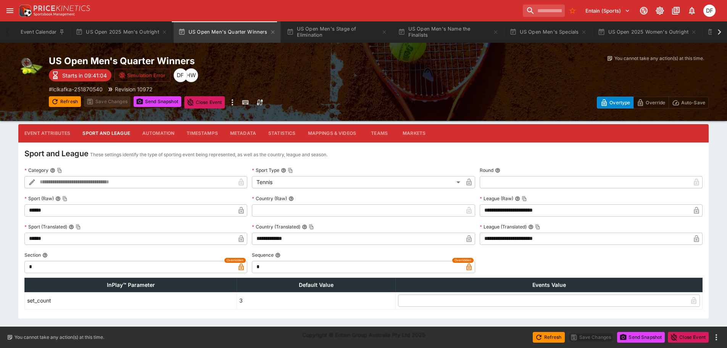
scroll to position [27, 0]
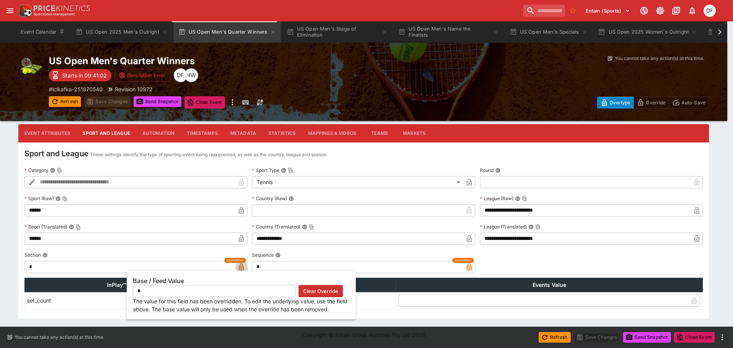
click at [242, 265] on icon "button" at bounding box center [241, 266] width 5 height 7
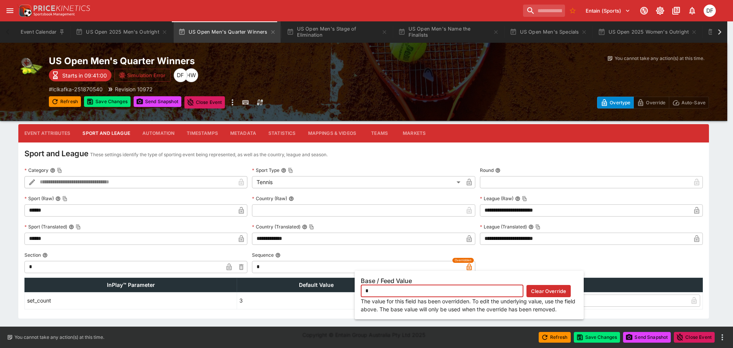
click at [466, 267] on icon "button" at bounding box center [470, 267] width 8 height 8
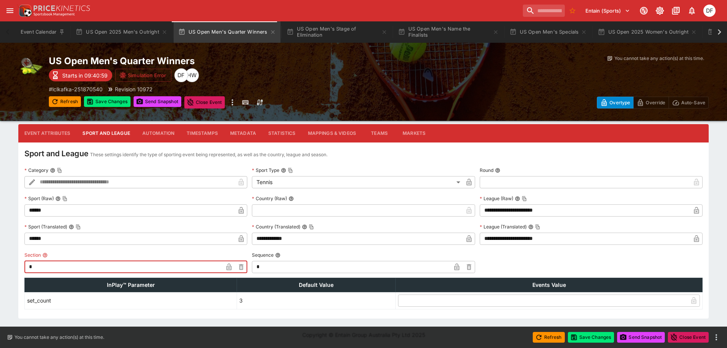
drag, startPoint x: 69, startPoint y: 262, endPoint x: -9, endPoint y: 261, distance: 78.3
click at [0, 261] on html "Entain (Sports) 1 DF Event Calendar US Open 2025 Men's Outright US Open Men's Q…" at bounding box center [363, 160] width 727 height 375
type input "*"
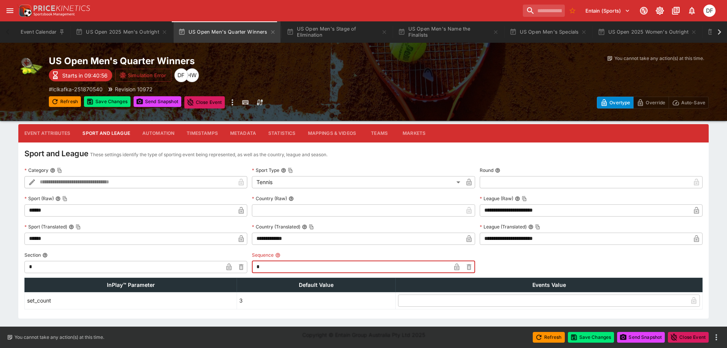
drag, startPoint x: 273, startPoint y: 263, endPoint x: 234, endPoint y: 265, distance: 38.6
click at [234, 265] on div "**********" at bounding box center [363, 237] width 679 height 145
type input "*"
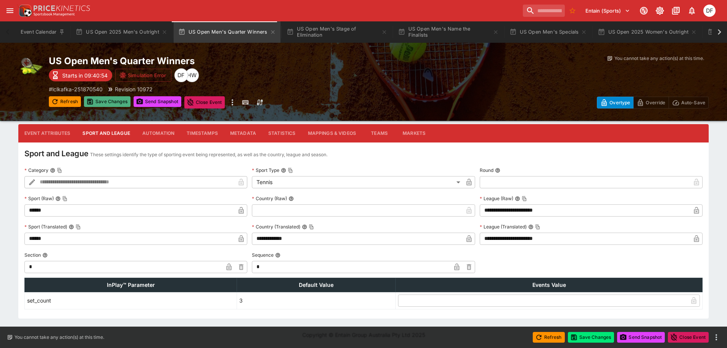
click at [113, 100] on button "Save Changes" at bounding box center [107, 101] width 47 height 11
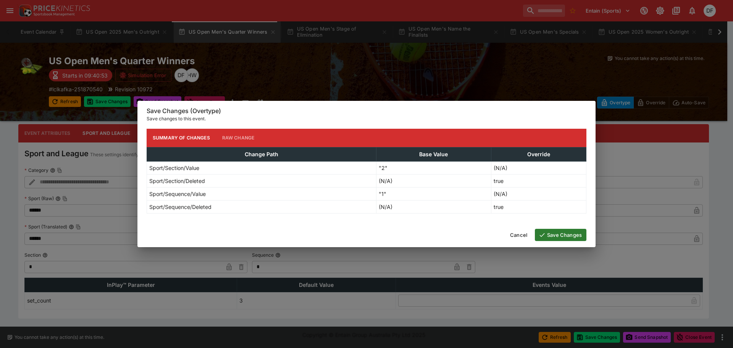
click at [561, 227] on div "Cancel Save Changes" at bounding box center [366, 235] width 458 height 24
click at [558, 229] on button "Save Changes" at bounding box center [561, 235] width 52 height 12
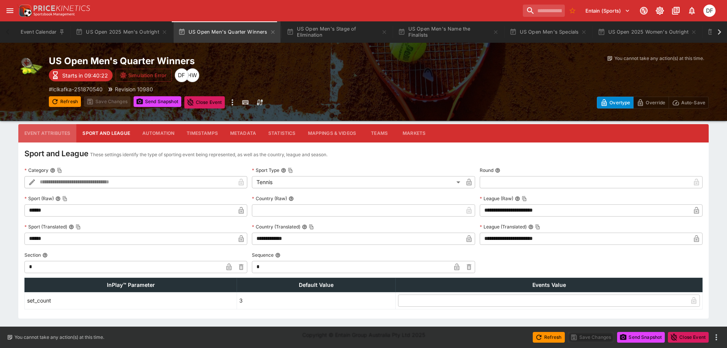
click at [47, 126] on button "Event Attributes" at bounding box center [47, 133] width 58 height 18
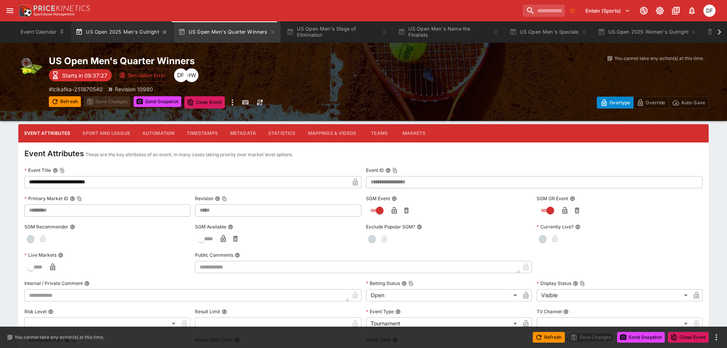
click at [134, 32] on button "US Open 2025 Men's Outright" at bounding box center [121, 31] width 101 height 21
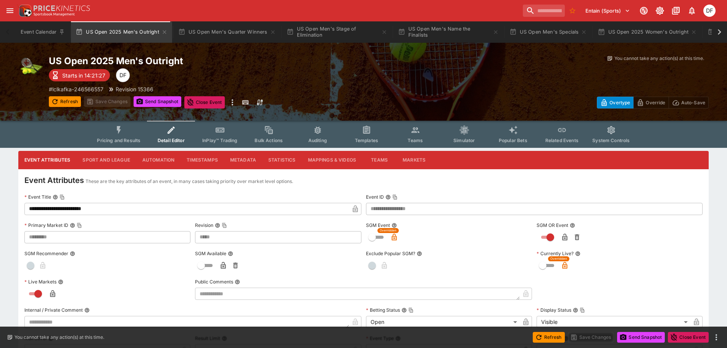
click at [115, 131] on button "Pricing and Results" at bounding box center [119, 134] width 56 height 27
click at [118, 133] on icon "Event type filters" at bounding box center [119, 130] width 10 height 10
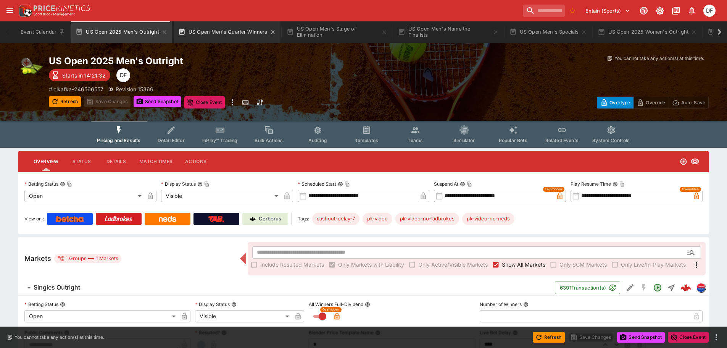
click at [241, 35] on button "US Open Men's Quarter Winners" at bounding box center [227, 31] width 107 height 21
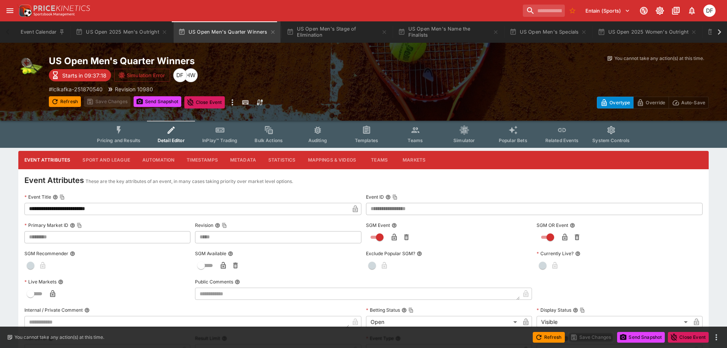
click at [145, 136] on button "Pricing and Results" at bounding box center [119, 134] width 56 height 27
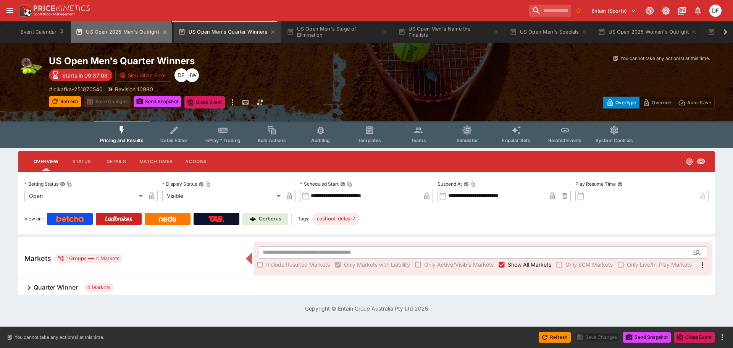
click at [112, 38] on button "US Open 2025 Men's Outright" at bounding box center [121, 31] width 101 height 21
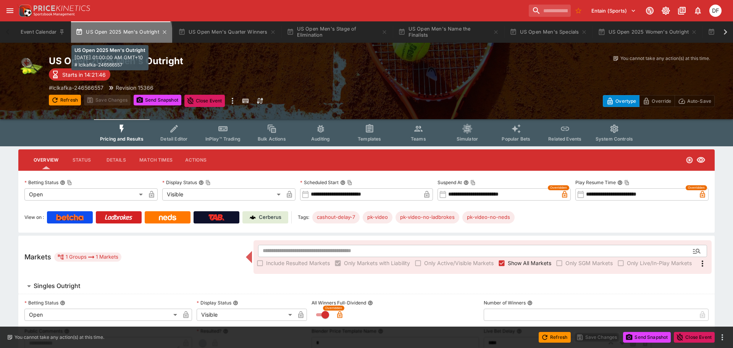
click at [115, 35] on button "US Open 2025 Men's Outright" at bounding box center [121, 31] width 101 height 21
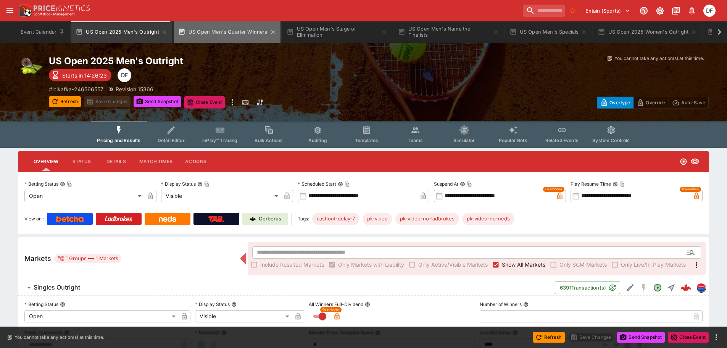
click at [231, 37] on button "US Open Men's Quarter Winners" at bounding box center [227, 31] width 107 height 21
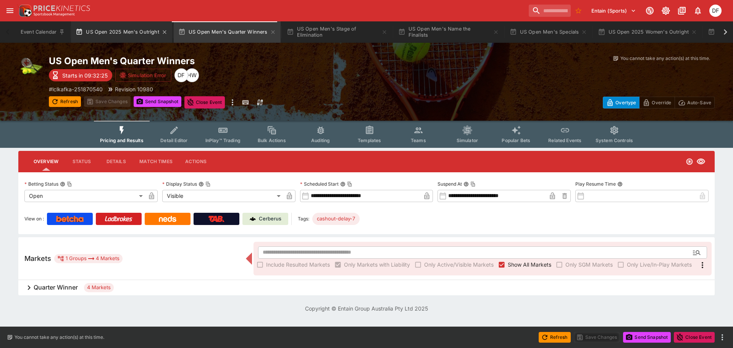
click at [146, 36] on button "US Open 2025 Men's Outright" at bounding box center [121, 31] width 101 height 21
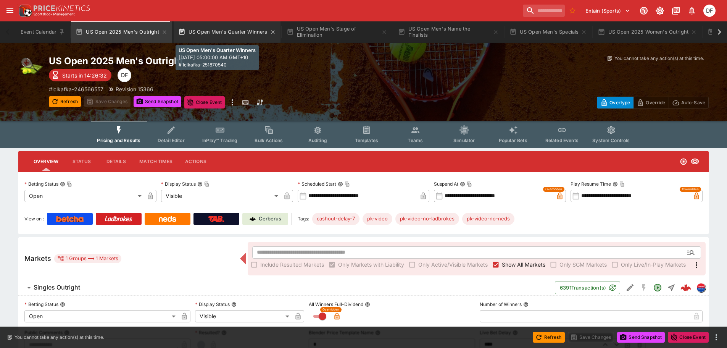
click at [224, 38] on button "US Open Men's Quarter Winners" at bounding box center [227, 31] width 107 height 21
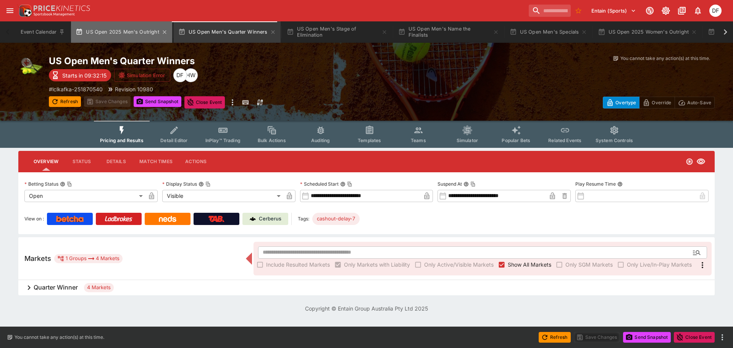
click at [127, 28] on button "US Open 2025 Men's Outright" at bounding box center [121, 31] width 101 height 21
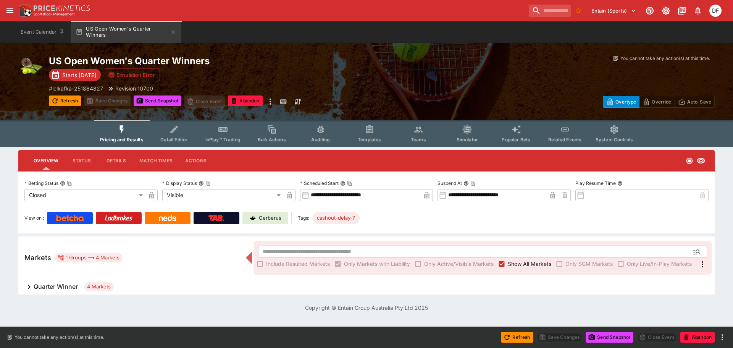
click at [94, 191] on body "**********" at bounding box center [366, 160] width 733 height 321
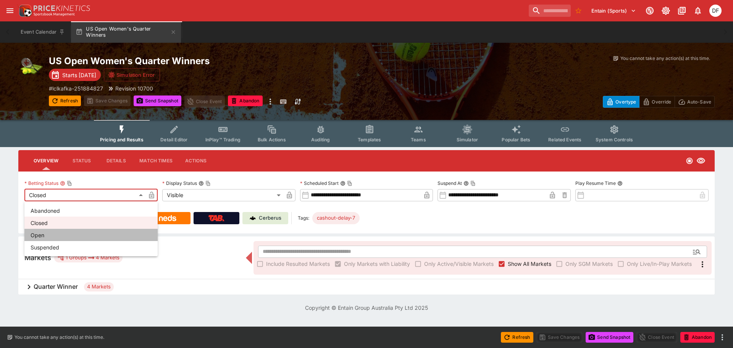
click at [65, 234] on li "Open" at bounding box center [90, 235] width 133 height 12
type input "**********"
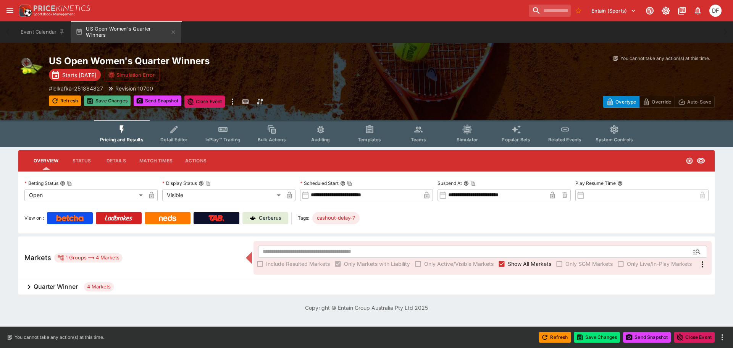
click at [112, 100] on button "Save Changes" at bounding box center [107, 100] width 47 height 11
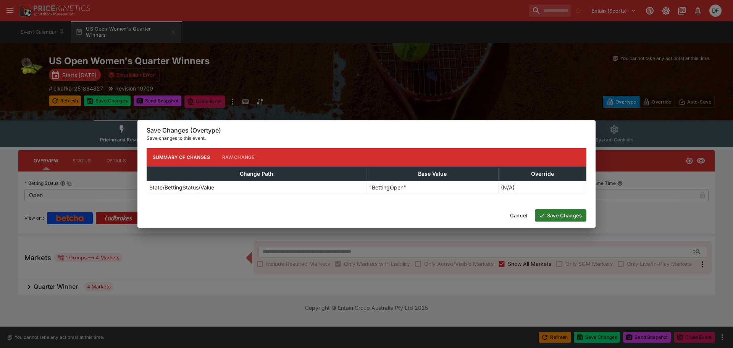
click at [563, 215] on button "Save Changes" at bounding box center [561, 215] width 52 height 12
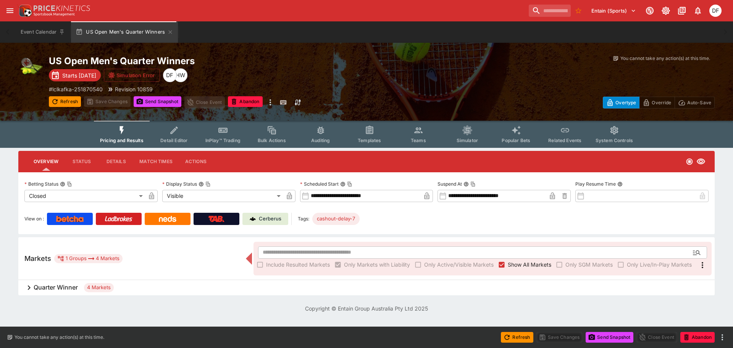
click at [77, 193] on body "**********" at bounding box center [366, 161] width 733 height 322
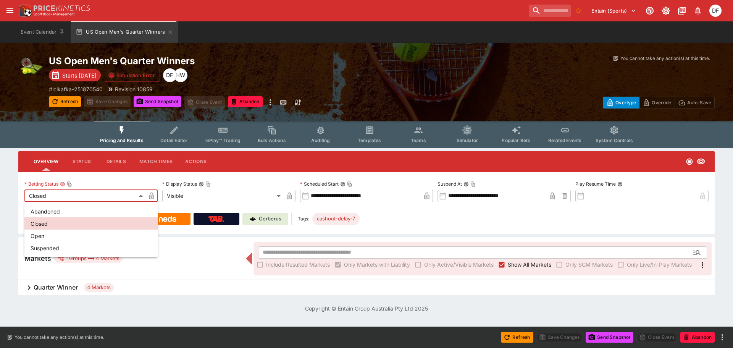
click at [60, 234] on li "Open" at bounding box center [90, 236] width 133 height 12
type input "**********"
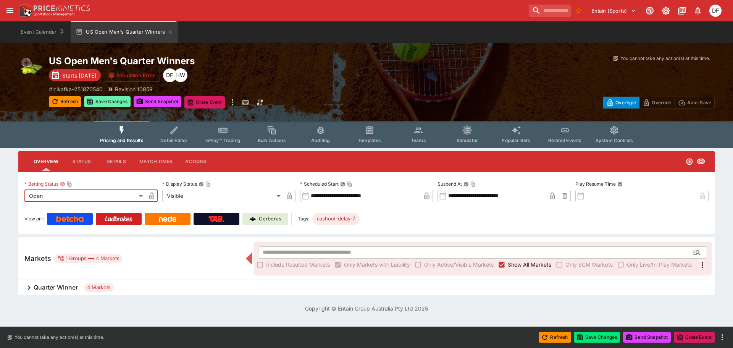
click at [117, 99] on button "Save Changes" at bounding box center [107, 101] width 47 height 11
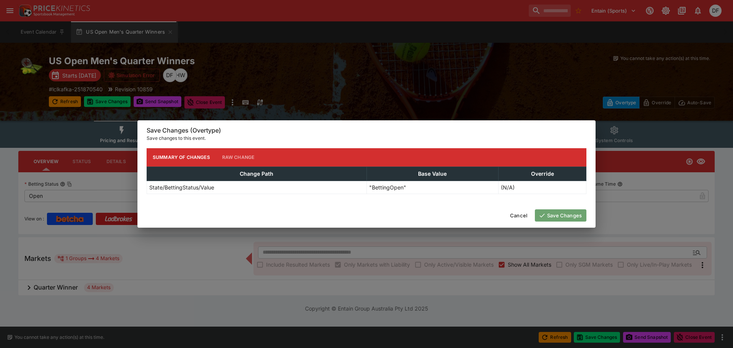
click at [554, 216] on button "Save Changes" at bounding box center [561, 215] width 52 height 12
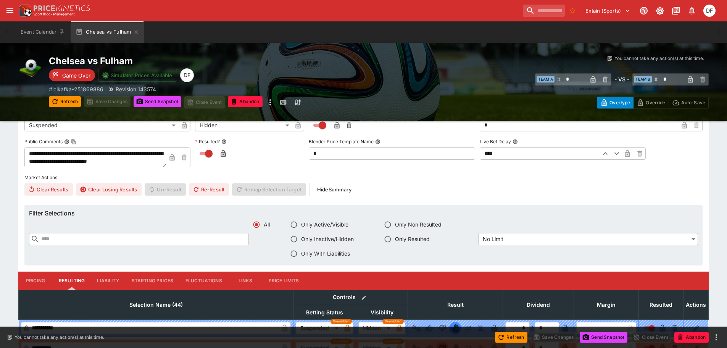
scroll to position [38, 0]
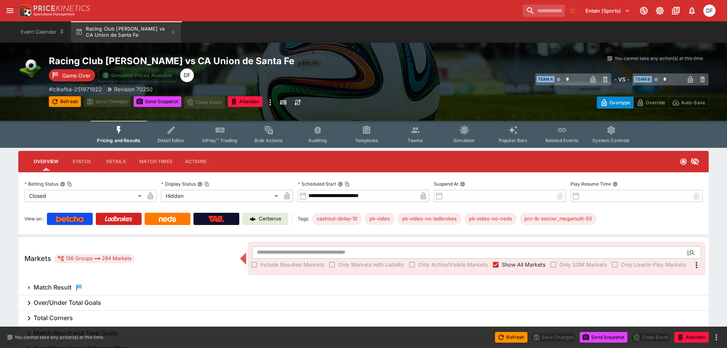
scroll to position [1260, 0]
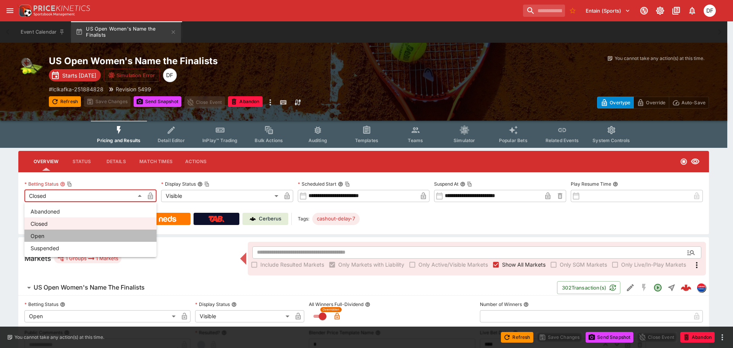
click at [66, 236] on li "Open" at bounding box center [90, 236] width 132 height 12
type input "**********"
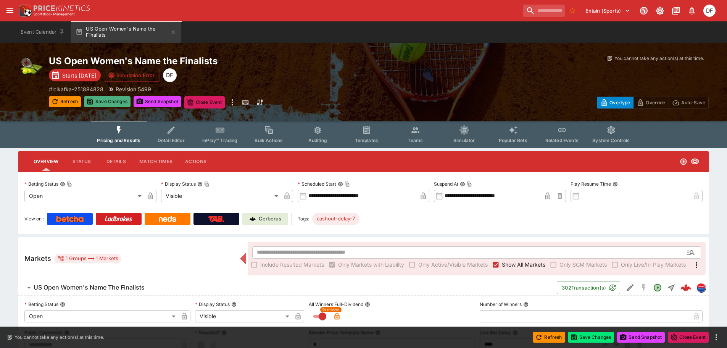
click at [112, 105] on button "Save Changes" at bounding box center [107, 101] width 47 height 11
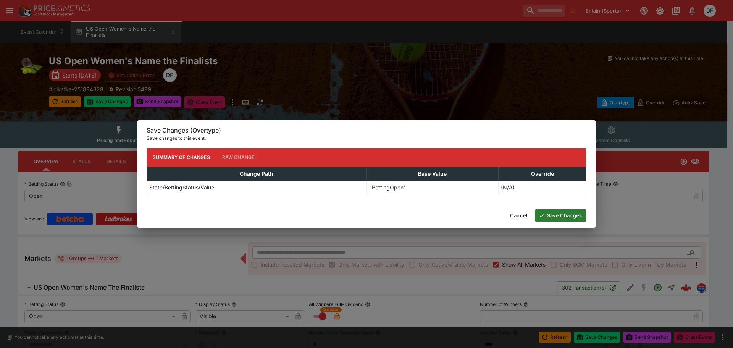
click at [563, 216] on button "Save Changes" at bounding box center [561, 215] width 52 height 12
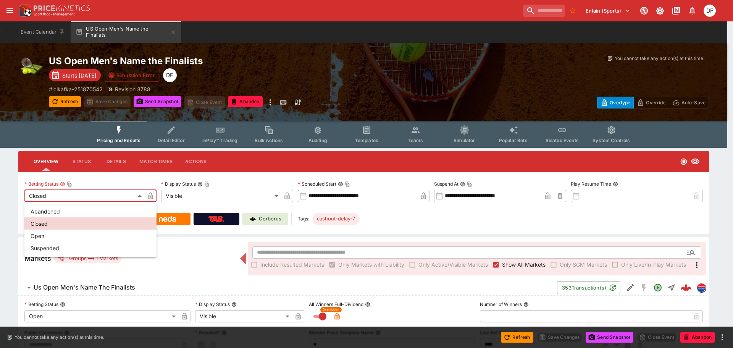
click at [61, 238] on li "Open" at bounding box center [90, 236] width 132 height 12
type input "**********"
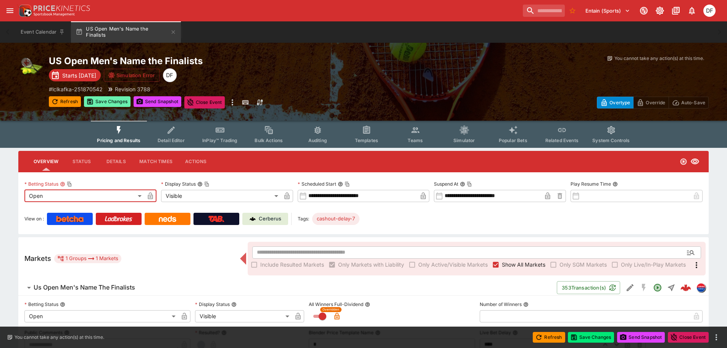
click at [101, 105] on button "Save Changes" at bounding box center [107, 101] width 47 height 11
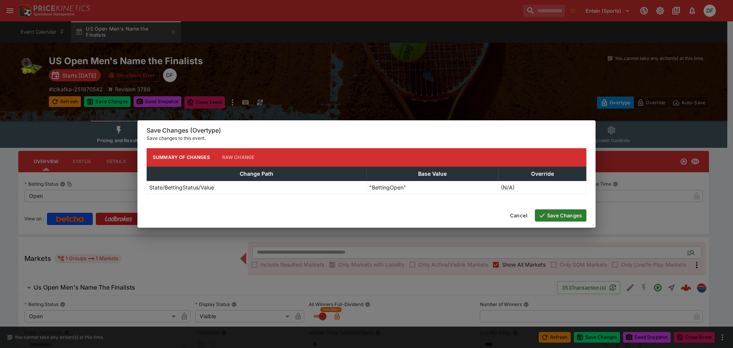
click at [577, 214] on button "Save Changes" at bounding box center [561, 215] width 52 height 12
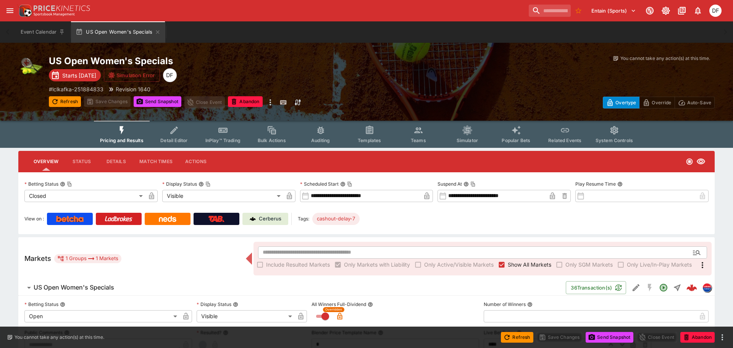
click at [88, 192] on body "**********" at bounding box center [366, 319] width 733 height 639
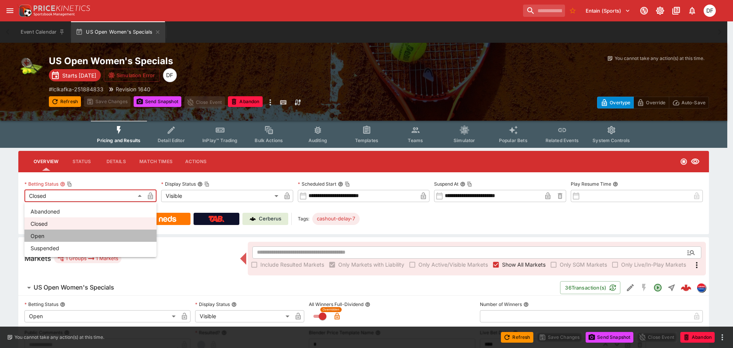
click at [58, 234] on li "Open" at bounding box center [90, 236] width 132 height 12
type input "**********"
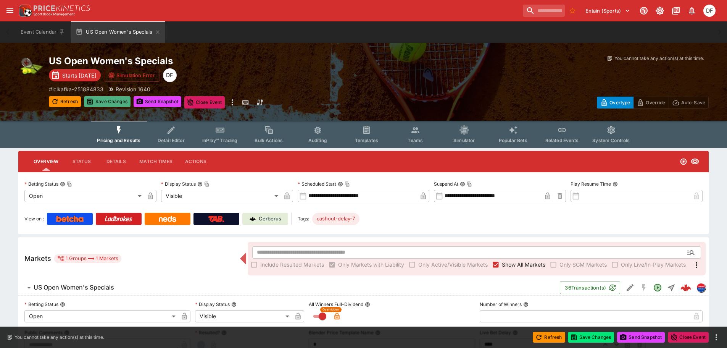
click at [118, 105] on button "Save Changes" at bounding box center [107, 101] width 47 height 11
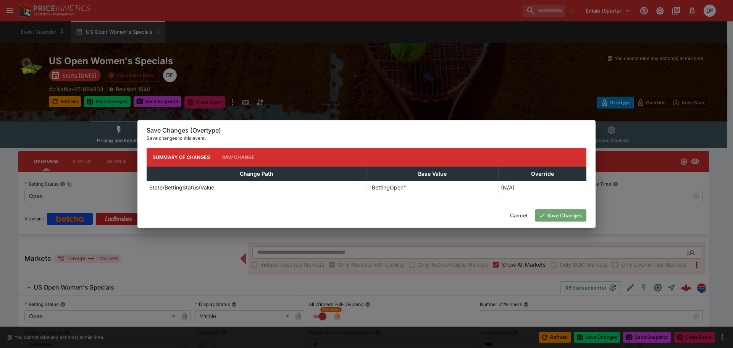
click at [548, 218] on button "Save Changes" at bounding box center [561, 215] width 52 height 12
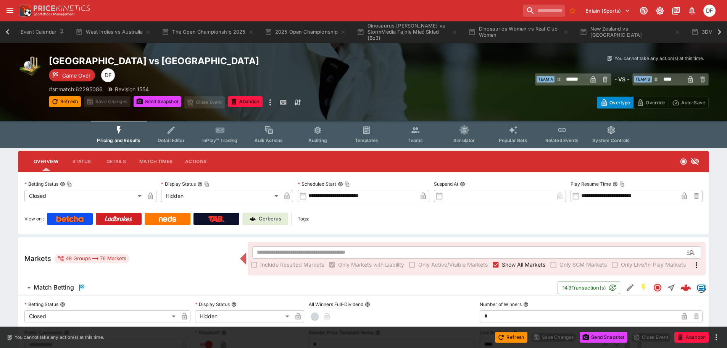
scroll to position [0, 339]
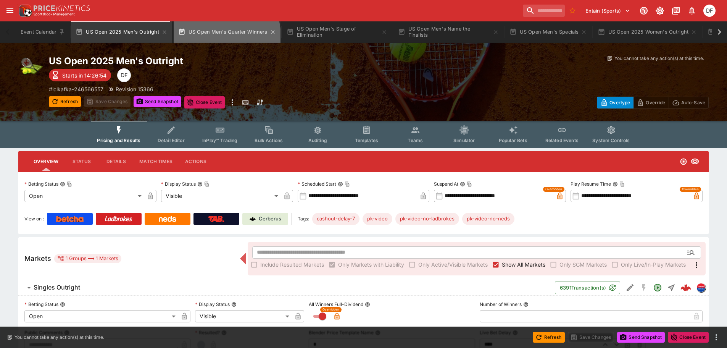
click at [213, 36] on button "US Open Men's Quarter Winners" at bounding box center [227, 31] width 107 height 21
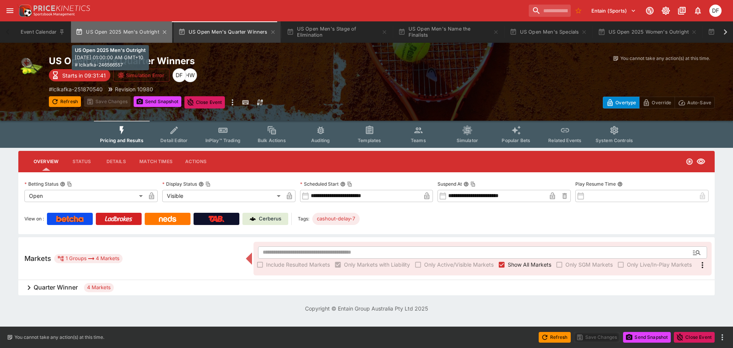
click at [129, 34] on button "US Open 2025 Men's Outright" at bounding box center [121, 31] width 101 height 21
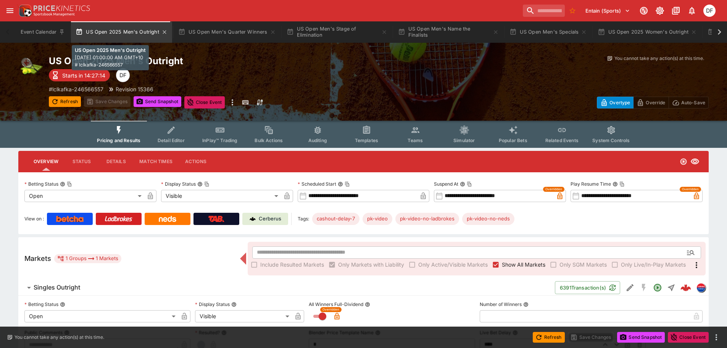
click at [129, 34] on button "US Open 2025 Men's Outright" at bounding box center [121, 31] width 101 height 21
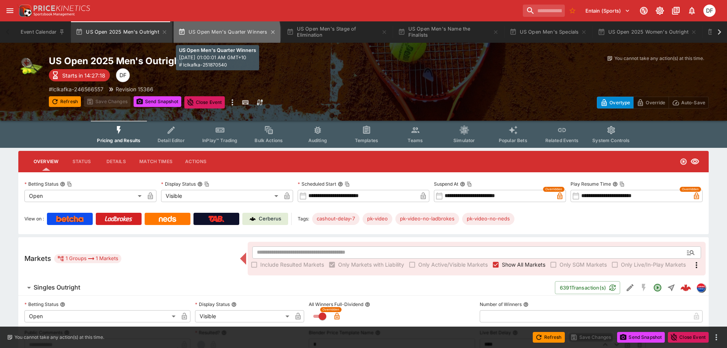
click at [223, 34] on button "US Open Men's Quarter Winners" at bounding box center [227, 31] width 107 height 21
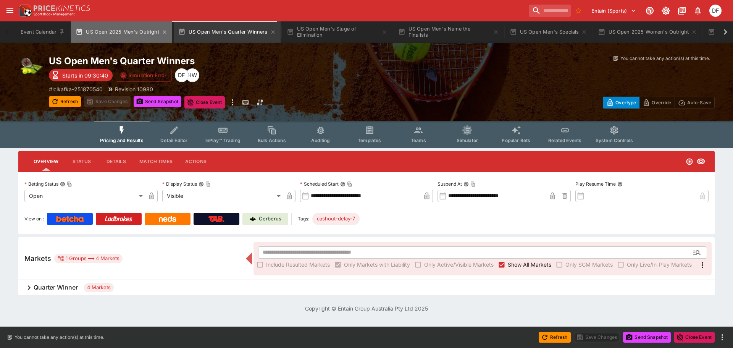
click at [128, 33] on button "US Open 2025 Men's Outright" at bounding box center [121, 31] width 101 height 21
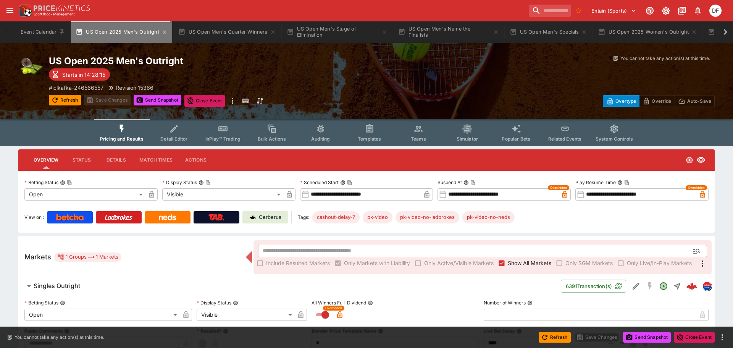
click at [128, 30] on button "US Open 2025 Men's Outright" at bounding box center [121, 31] width 101 height 21
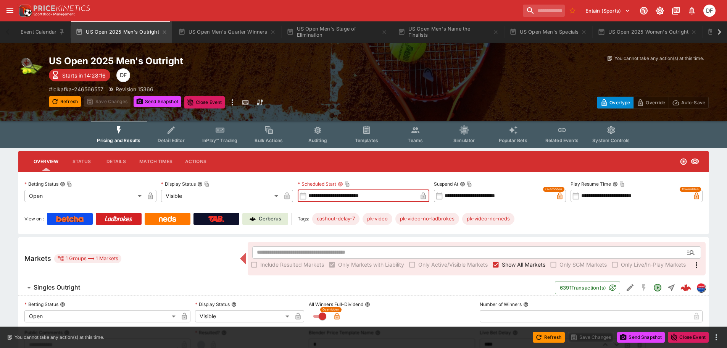
click at [362, 193] on input "**********" at bounding box center [362, 196] width 111 height 12
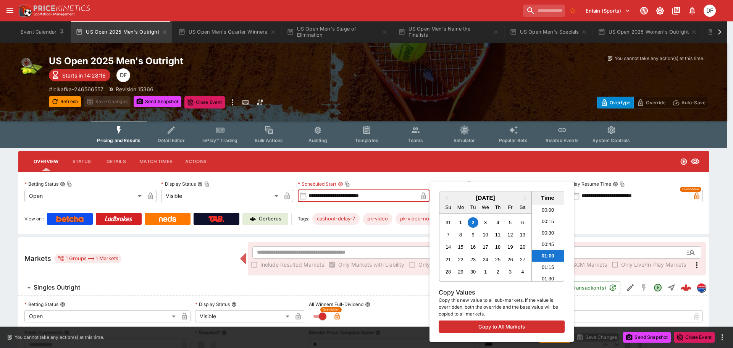
scroll to position [13, 0]
click at [548, 229] on li "00:45" at bounding box center [548, 230] width 32 height 11
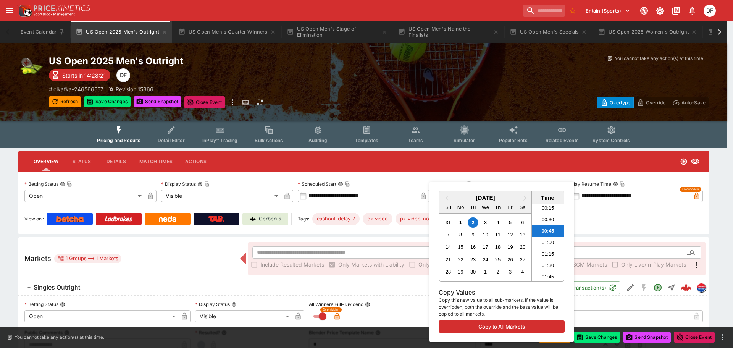
click at [355, 196] on div at bounding box center [366, 174] width 733 height 348
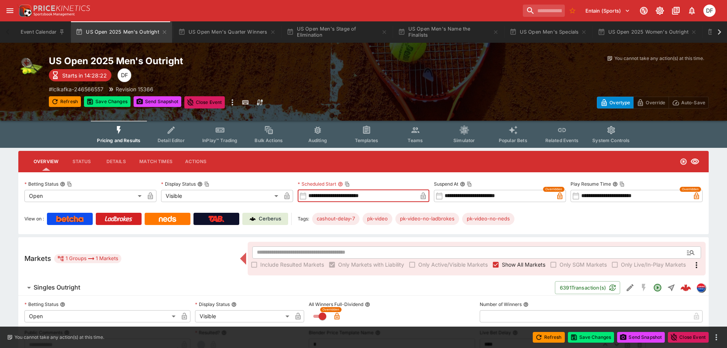
click at [355, 195] on input "**********" at bounding box center [362, 196] width 111 height 12
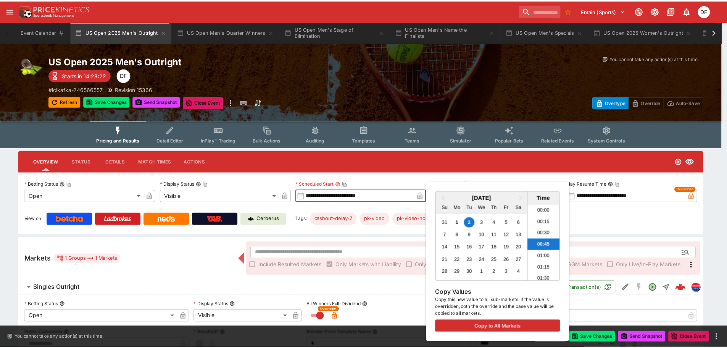
scroll to position [2, 0]
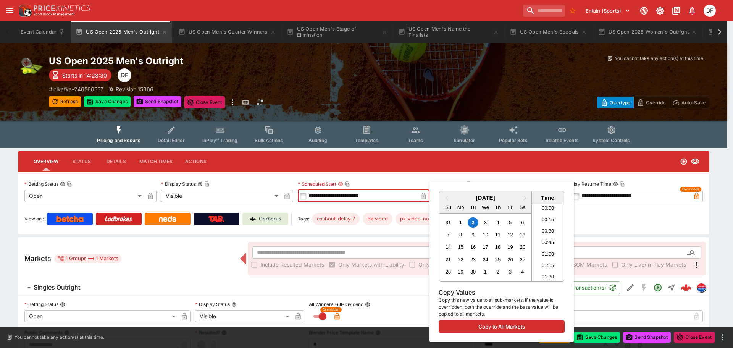
type input "**********"
click at [393, 76] on div at bounding box center [366, 174] width 733 height 348
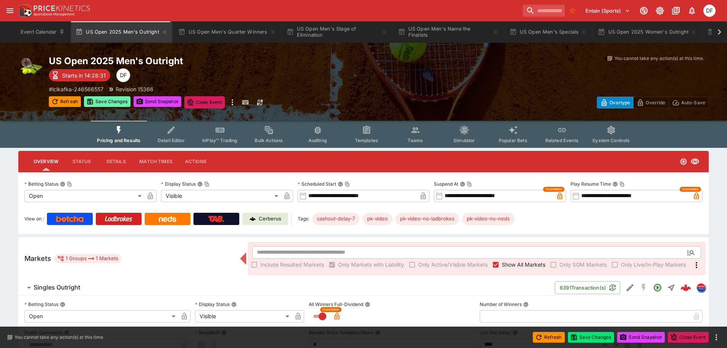
click at [122, 100] on button "Save Changes" at bounding box center [107, 101] width 47 height 11
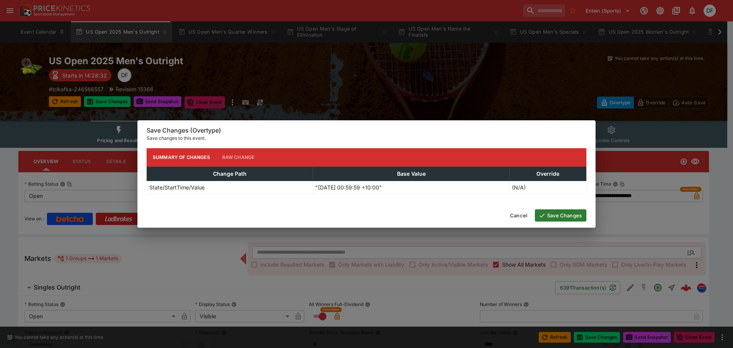
click at [557, 216] on button "Save Changes" at bounding box center [561, 215] width 52 height 12
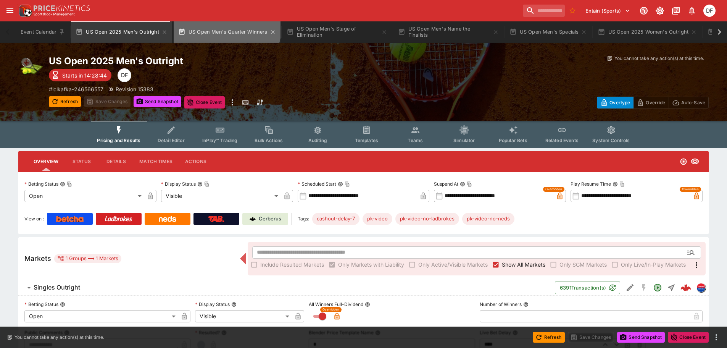
click at [208, 23] on button "US Open Men's Quarter Winners" at bounding box center [227, 31] width 107 height 21
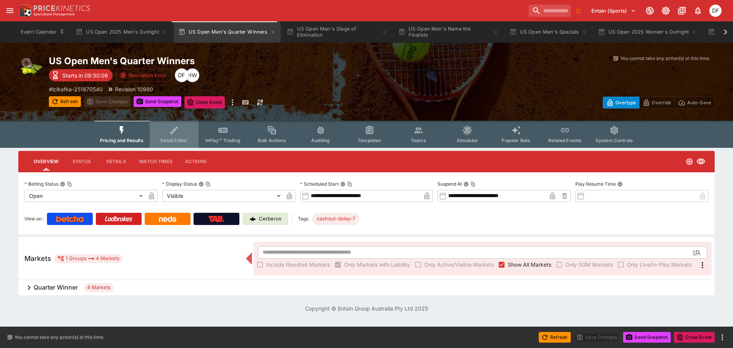
click at [168, 133] on button "Detail Editor" at bounding box center [174, 134] width 49 height 27
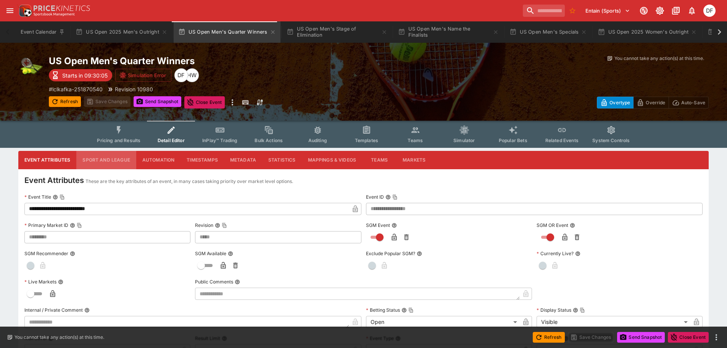
click at [120, 154] on button "Sport and League" at bounding box center [106, 160] width 60 height 18
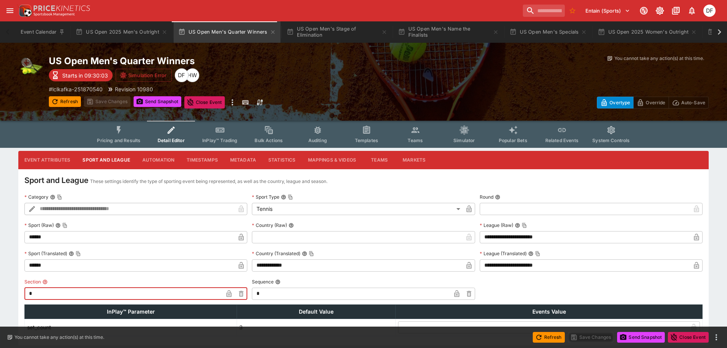
drag, startPoint x: 75, startPoint y: 294, endPoint x: 10, endPoint y: 290, distance: 65.8
click at [10, 290] on div "**********" at bounding box center [363, 248] width 727 height 194
type input "*"
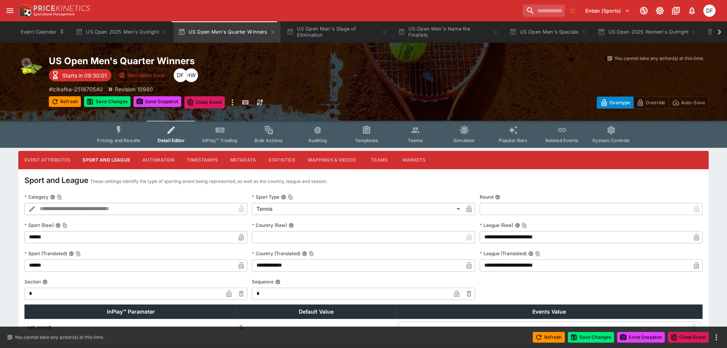
drag, startPoint x: 270, startPoint y: 287, endPoint x: 219, endPoint y: 291, distance: 51.7
click at [219, 291] on div "**********" at bounding box center [363, 263] width 679 height 145
click at [263, 294] on input "*" at bounding box center [351, 294] width 199 height 12
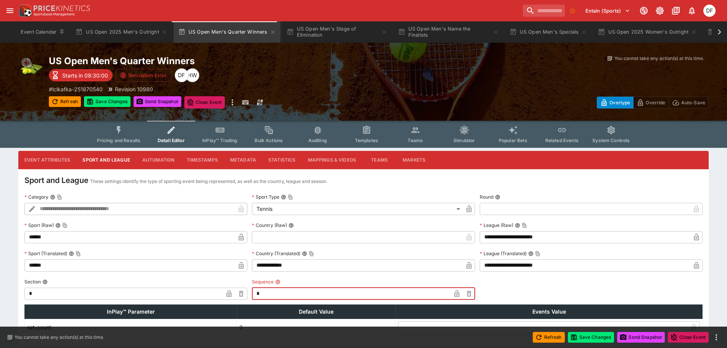
click at [263, 294] on input "*" at bounding box center [351, 294] width 199 height 12
type input "*"
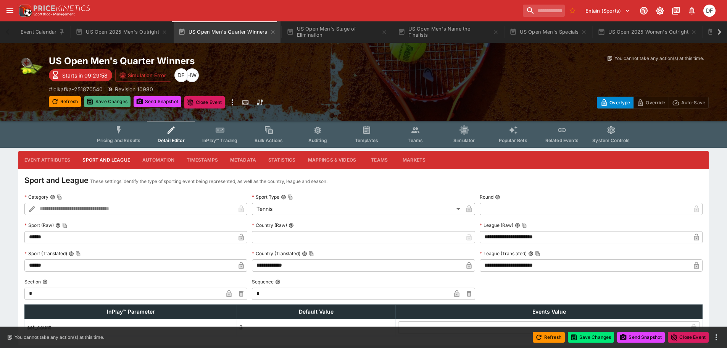
click at [104, 103] on button "Save Changes" at bounding box center [107, 101] width 47 height 11
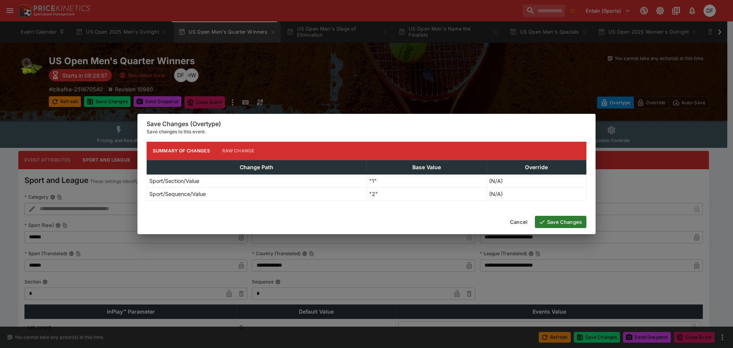
click at [566, 225] on button "Save Changes" at bounding box center [561, 222] width 52 height 12
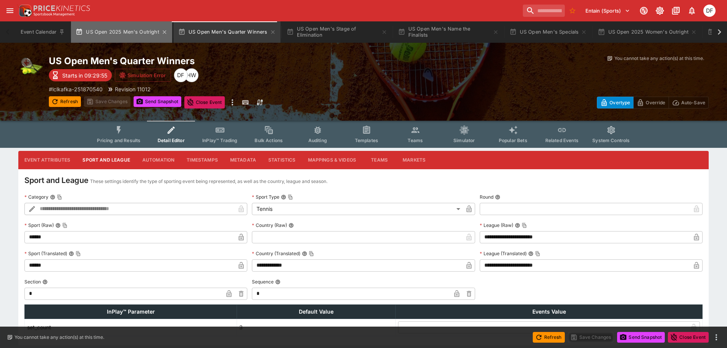
click at [144, 27] on button "US Open 2025 Men's Outright" at bounding box center [121, 31] width 101 height 21
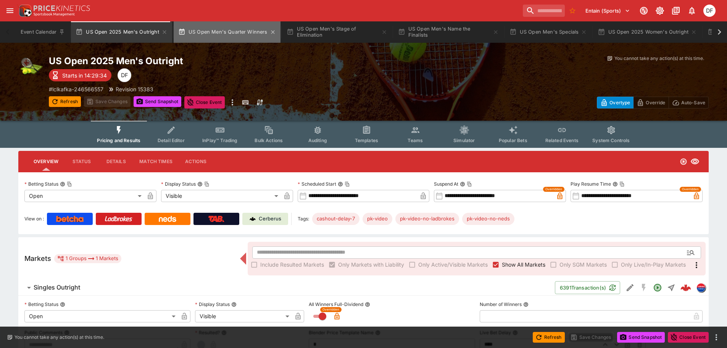
click at [227, 31] on button "US Open Men's Quarter Winners" at bounding box center [227, 31] width 107 height 21
click at [112, 28] on button "US Open 2025 Men's Outright" at bounding box center [121, 31] width 101 height 21
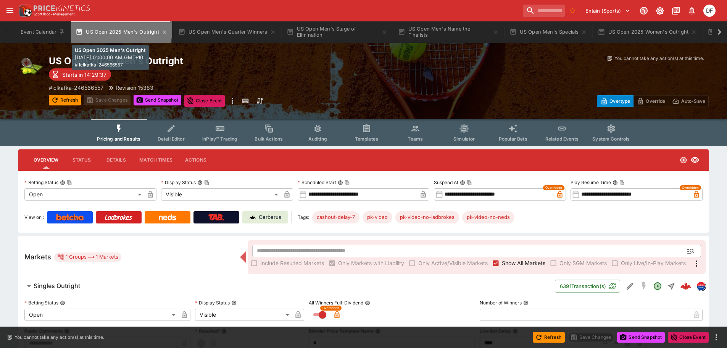
click at [112, 28] on button "US Open 2025 Men's Outright" at bounding box center [121, 31] width 101 height 21
